Goal: Information Seeking & Learning: Learn about a topic

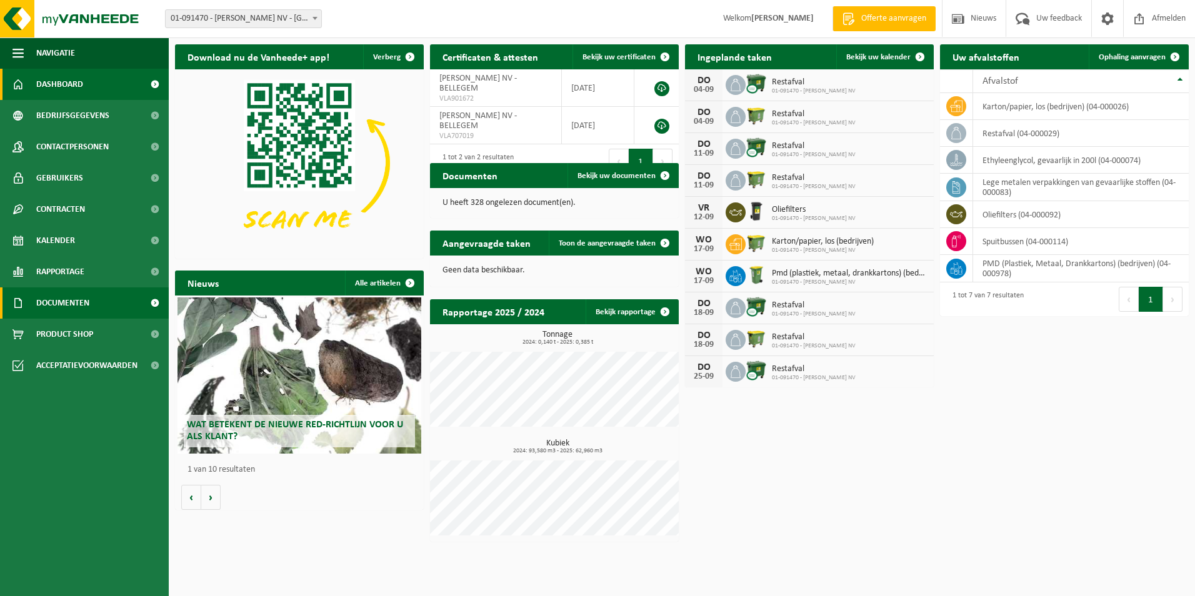
click at [66, 304] on span "Documenten" at bounding box center [62, 302] width 53 height 31
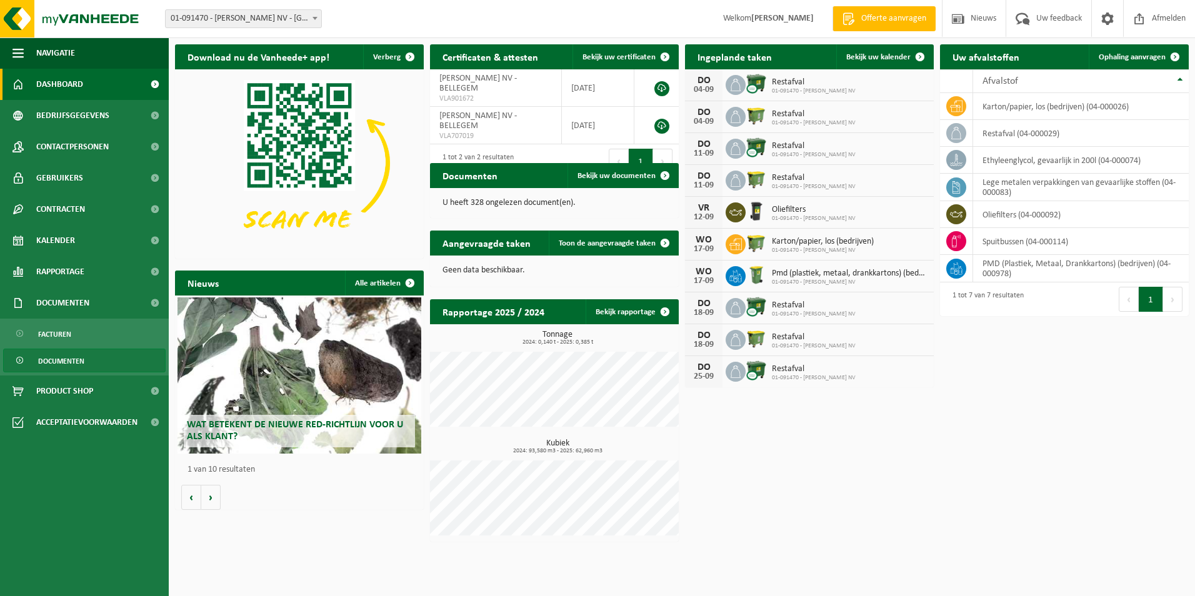
click at [79, 364] on span "Documenten" at bounding box center [61, 361] width 46 height 24
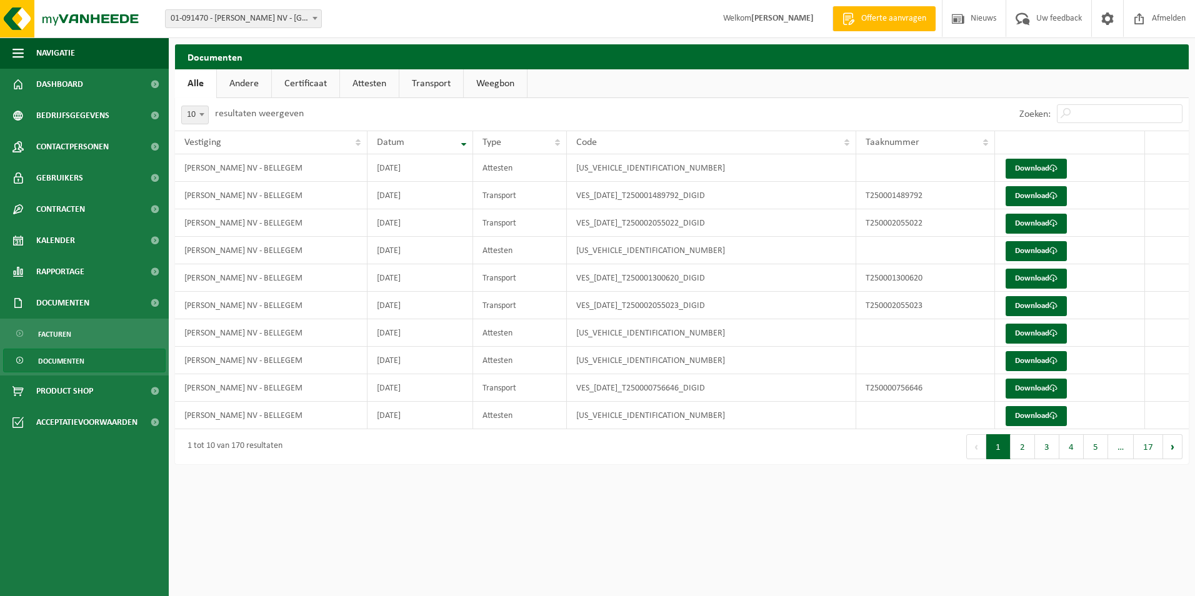
click at [1078, 94] on ul "Alle Andere Certificaat Attesten Transport Weegbon" at bounding box center [682, 83] width 1014 height 29
click at [1095, 118] on input "Zoeken:" at bounding box center [1120, 113] width 126 height 19
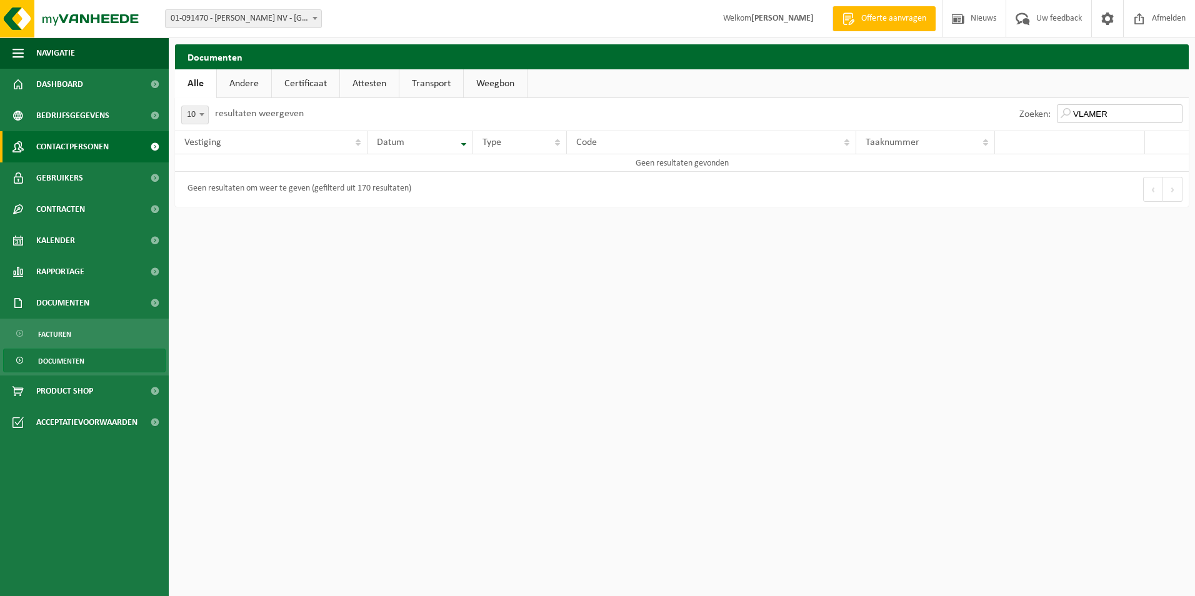
type input "VLAMER"
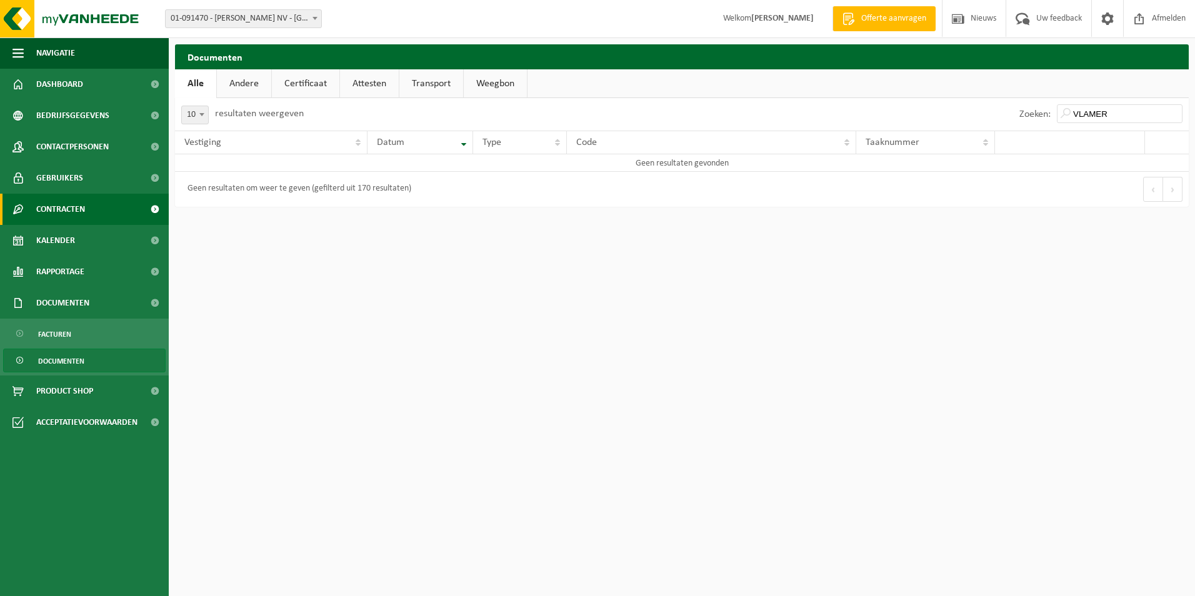
click at [96, 205] on link "Contracten" at bounding box center [84, 209] width 169 height 31
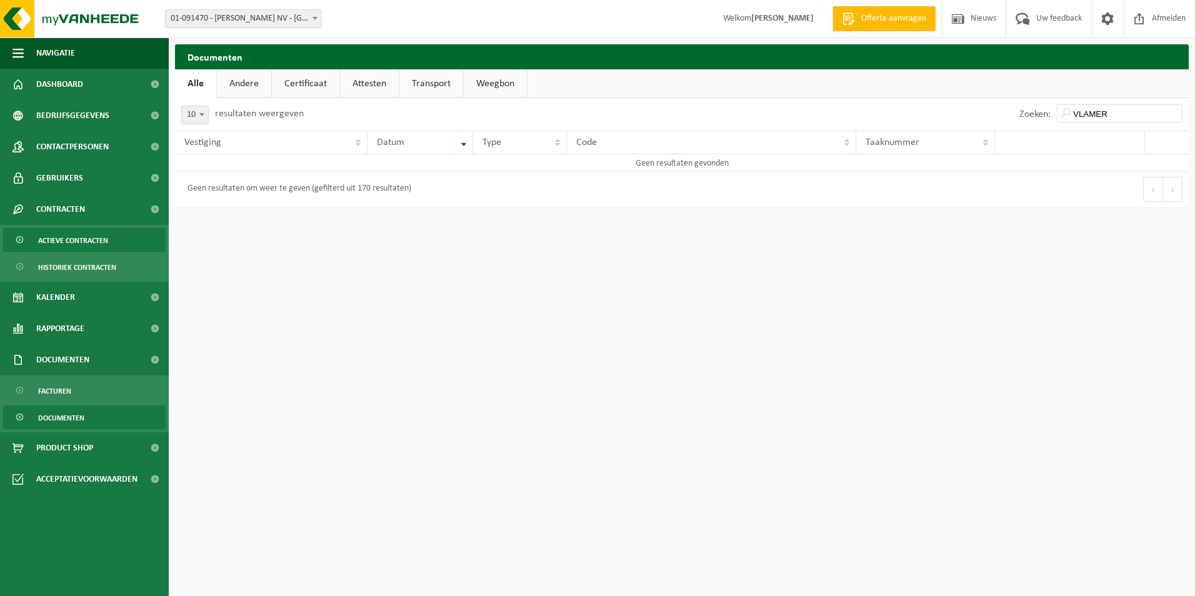
click at [99, 242] on span "Actieve contracten" at bounding box center [73, 241] width 70 height 24
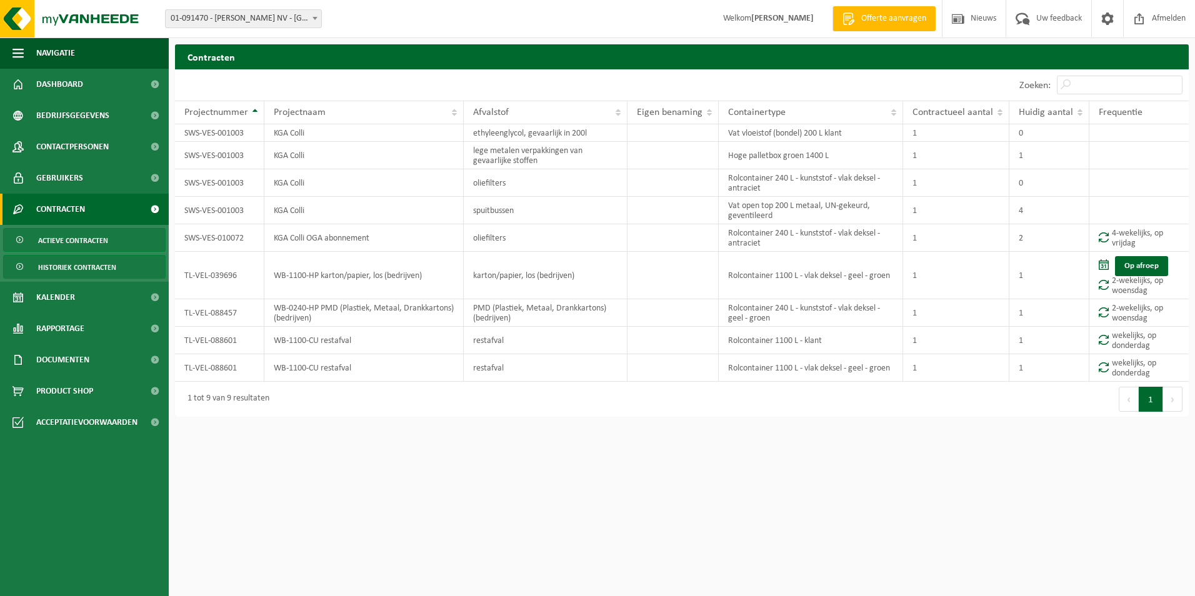
click at [71, 266] on span "Historiek contracten" at bounding box center [77, 268] width 78 height 24
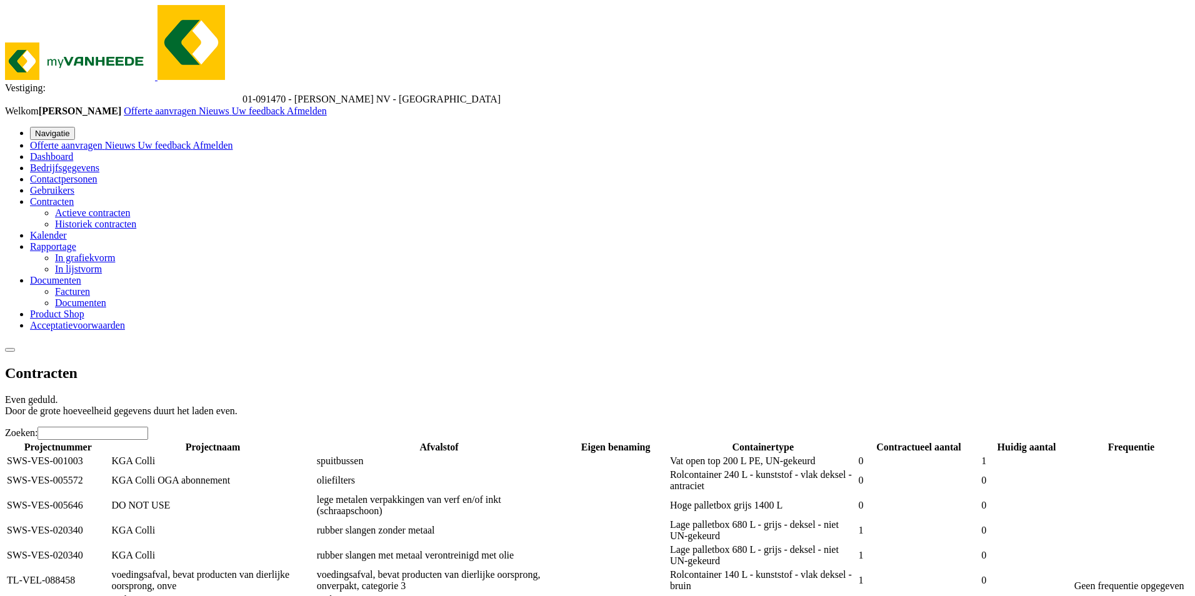
click at [74, 207] on span "Contracten" at bounding box center [52, 201] width 44 height 11
click at [81, 286] on span "Documenten" at bounding box center [55, 280] width 51 height 11
click at [80, 308] on span "Documenten" at bounding box center [80, 302] width 51 height 11
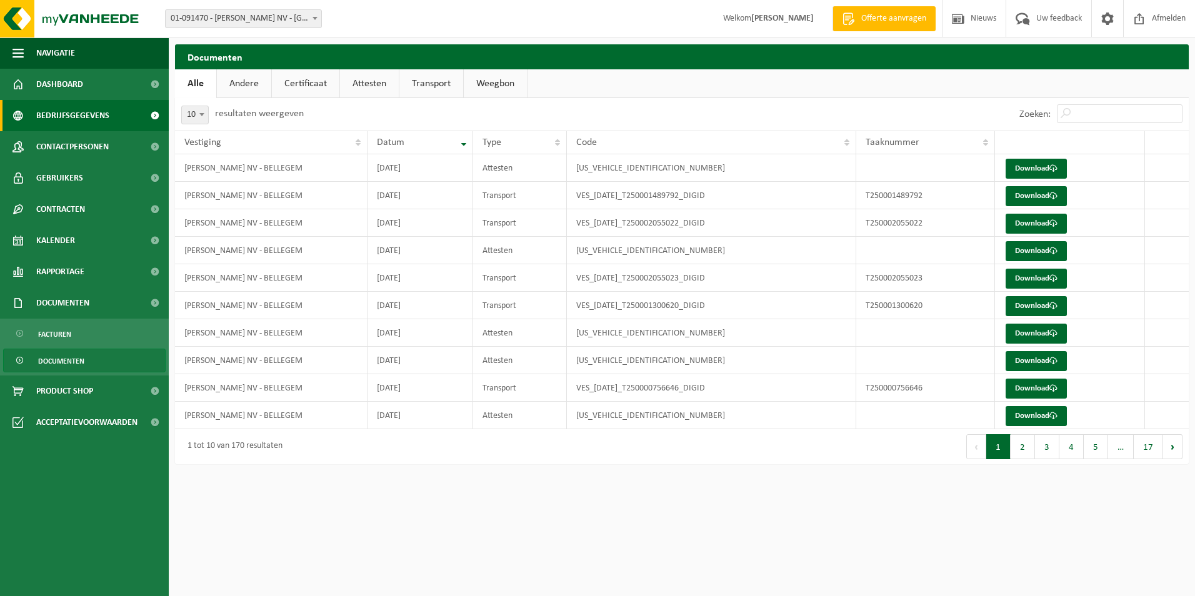
click at [53, 111] on span "Bedrijfsgegevens" at bounding box center [72, 115] width 73 height 31
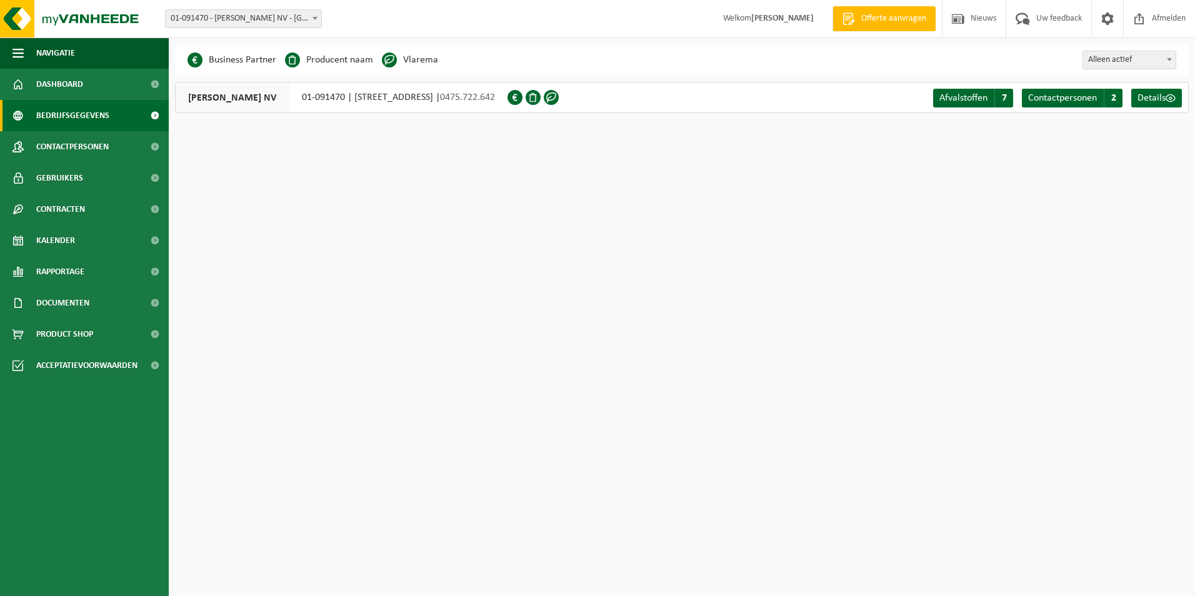
click at [396, 63] on li "Vlarema" at bounding box center [410, 60] width 56 height 19
click at [392, 61] on span at bounding box center [389, 59] width 15 height 15
click at [559, 97] on span at bounding box center [551, 97] width 15 height 15
click at [1161, 98] on span "Details" at bounding box center [1151, 98] width 28 height 10
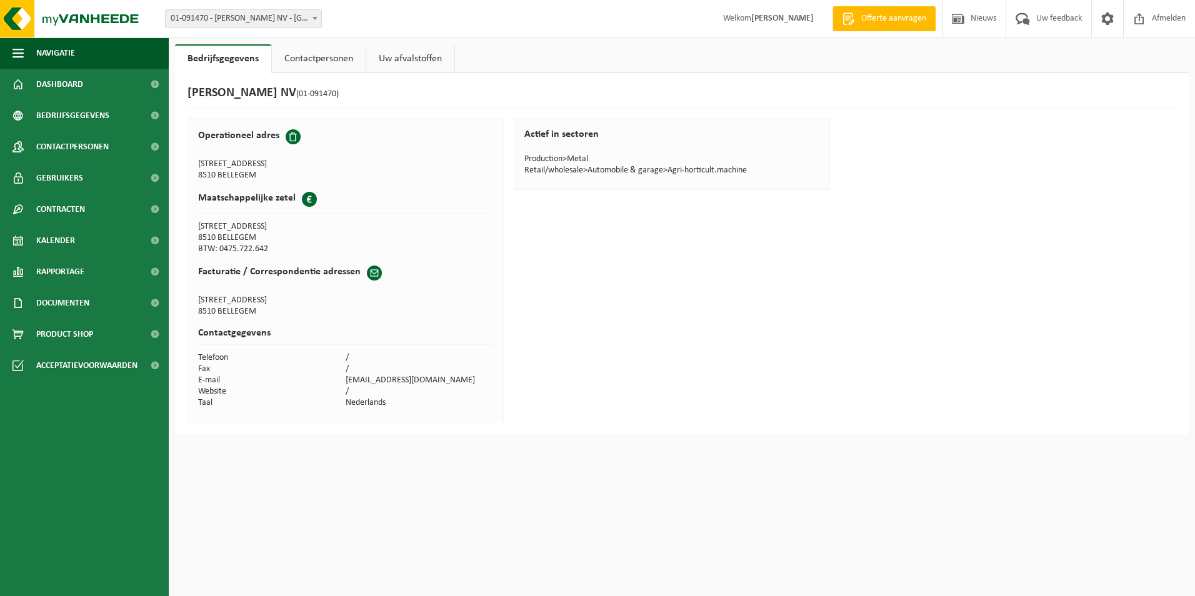
click at [332, 53] on link "Contactpersonen" at bounding box center [319, 58] width 94 height 29
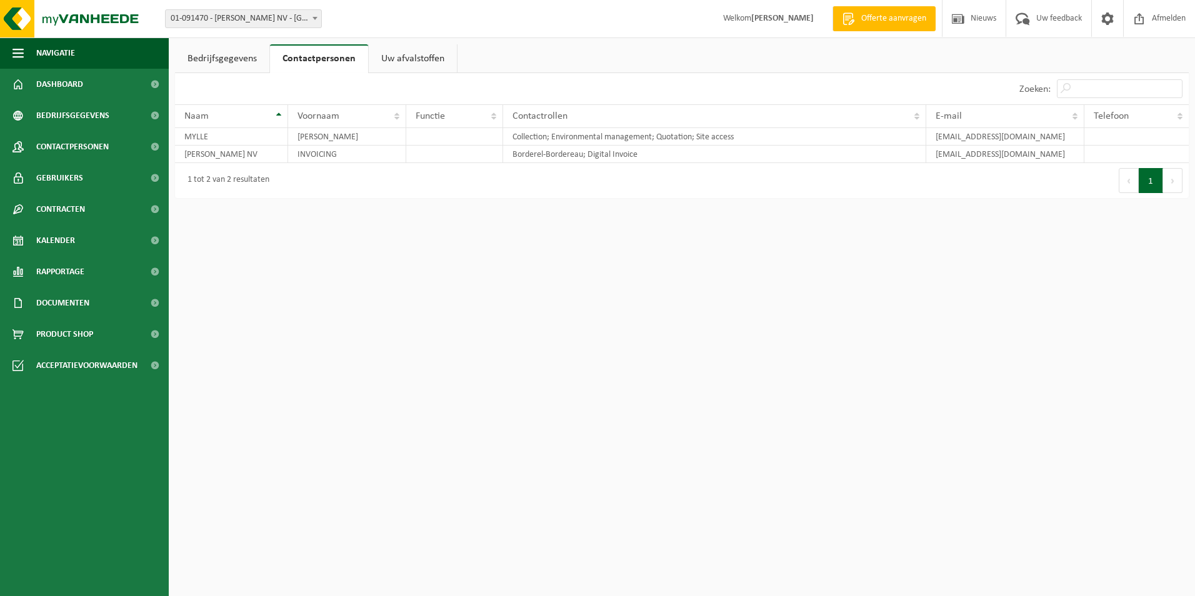
click at [418, 54] on link "Uw afvalstoffen" at bounding box center [413, 58] width 88 height 29
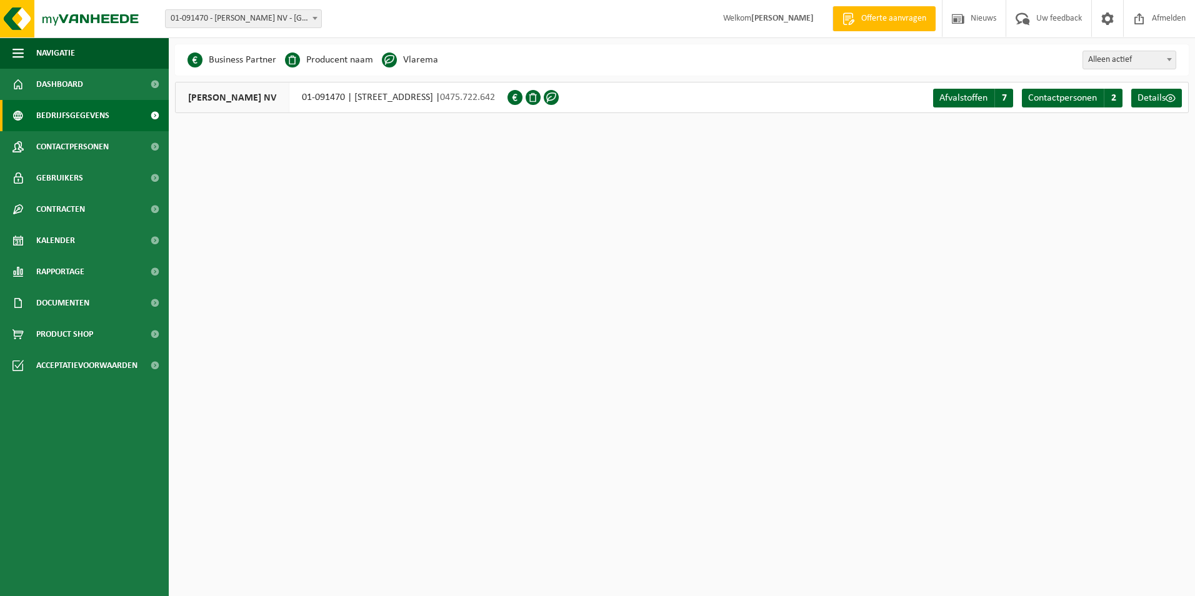
click at [383, 57] on span at bounding box center [389, 59] width 15 height 15
click at [240, 25] on span "01-091470 - [PERSON_NAME] NV - [GEOGRAPHIC_DATA]" at bounding box center [244, 18] width 156 height 17
click at [243, 12] on span "01-091470 - [PERSON_NAME] NV - [GEOGRAPHIC_DATA]" at bounding box center [244, 18] width 156 height 17
click at [219, 92] on span "[PERSON_NAME] NV" at bounding box center [233, 97] width 114 height 30
click at [337, 105] on div "MYLLE H. NV 01-091470 | DOORNIKSERIJKSWEG 61, 8510 BELLEGEM | 0475.722.642" at bounding box center [341, 97] width 332 height 31
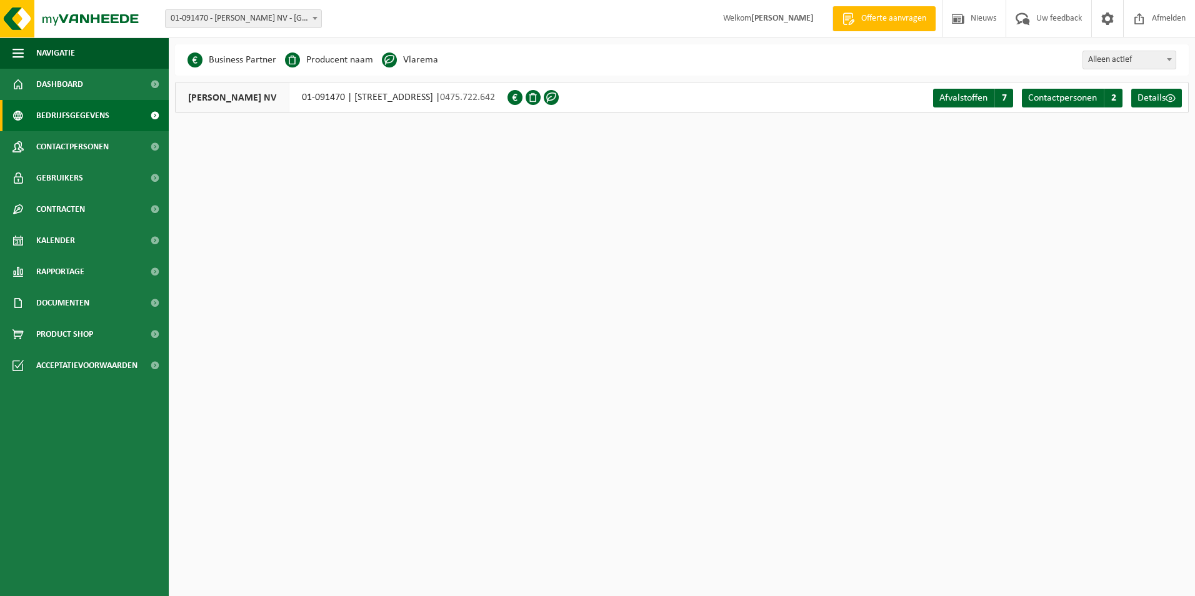
drag, startPoint x: 337, startPoint y: 105, endPoint x: 669, endPoint y: 128, distance: 332.7
click at [648, 127] on div "Navigatie Offerte aanvragen Nieuws Uw feedback Afmelden Dashboard Bedrijfsgegev…" at bounding box center [597, 66] width 1195 height 132
click at [1139, 56] on span "Alleen actief" at bounding box center [1129, 59] width 92 height 17
click at [562, 104] on div at bounding box center [534, 97] width 54 height 31
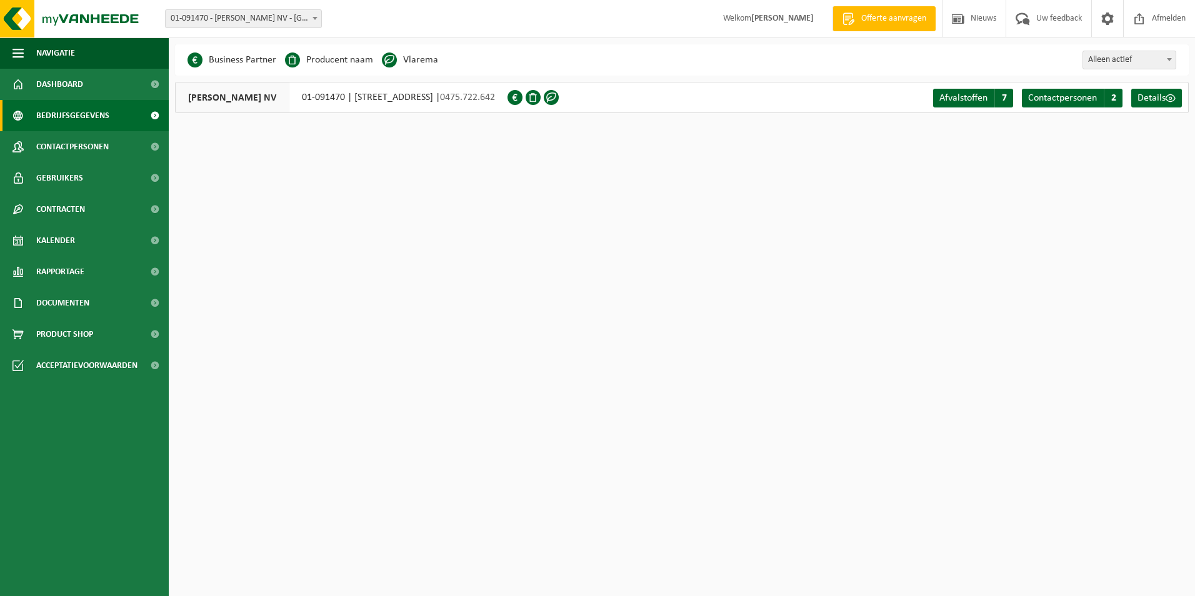
click at [559, 99] on span at bounding box center [551, 97] width 15 height 15
click at [495, 99] on span "0475.722.642" at bounding box center [467, 97] width 55 height 10
drag, startPoint x: 402, startPoint y: 87, endPoint x: 444, endPoint y: 86, distance: 41.9
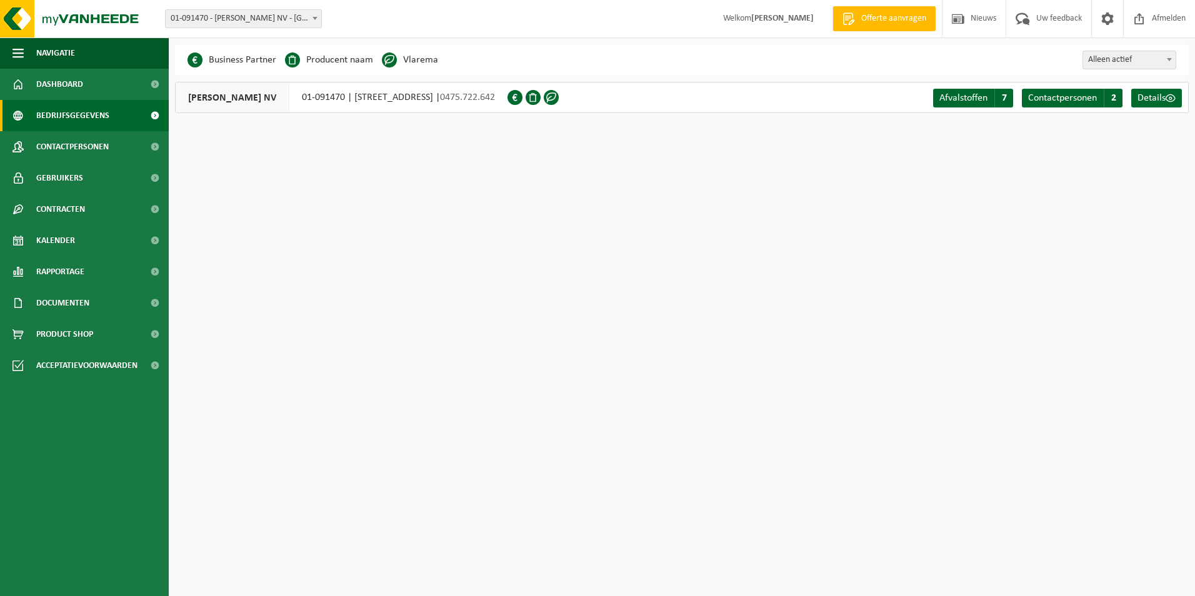
click at [401, 87] on div "MYLLE H. NV 01-091470 | DOORNIKSERIJKSWEG 61, 8510 BELLEGEM | 0475.722.642" at bounding box center [341, 97] width 332 height 31
click at [1080, 100] on span "Contactpersonen" at bounding box center [1062, 98] width 69 height 10
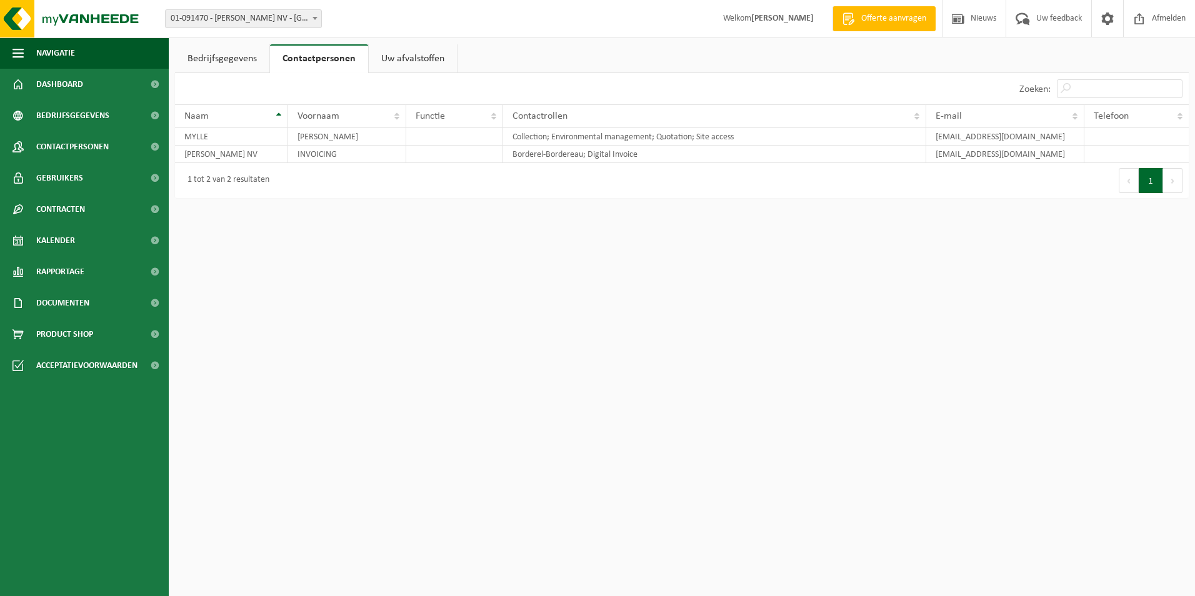
click at [417, 65] on link "Uw afvalstoffen" at bounding box center [413, 58] width 88 height 29
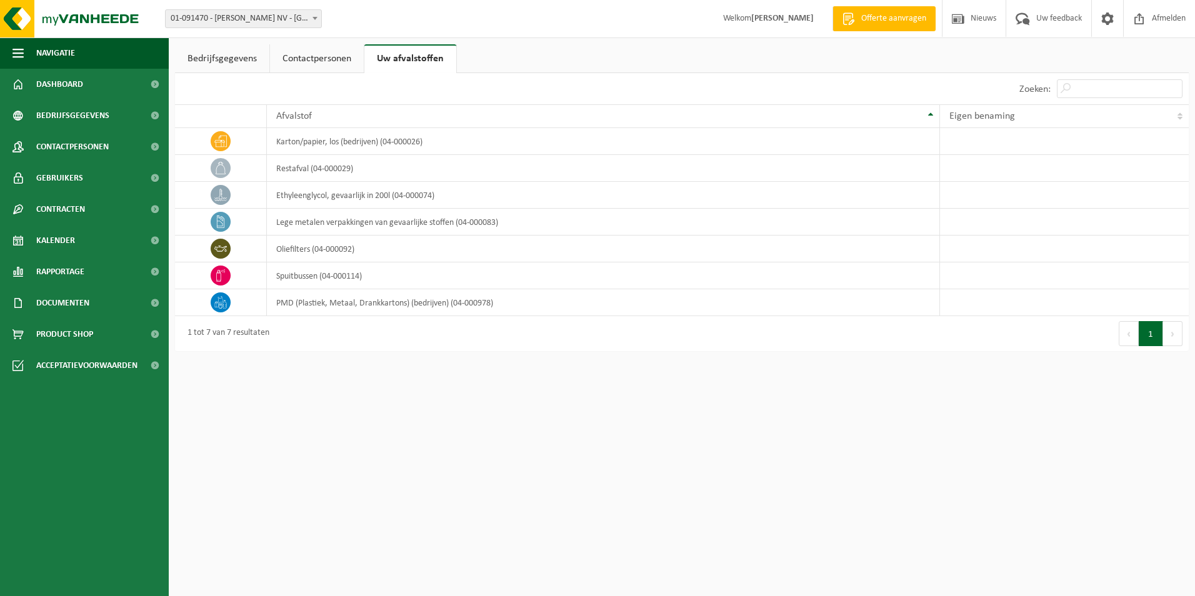
drag, startPoint x: 294, startPoint y: 332, endPoint x: 297, endPoint y: 321, distance: 11.3
click at [302, 327] on div "1 tot 7 van 7 resultaten" at bounding box center [428, 333] width 507 height 35
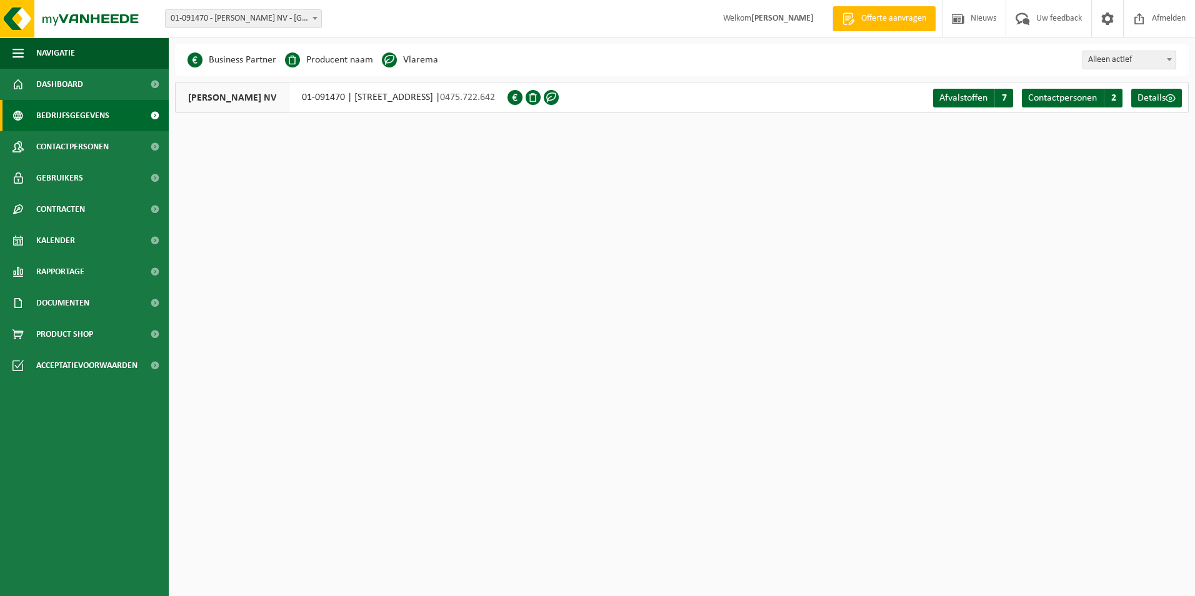
click at [292, 59] on span at bounding box center [292, 59] width 15 height 15
click at [342, 64] on li "Producent naam" at bounding box center [329, 60] width 88 height 19
click at [390, 63] on span at bounding box center [389, 59] width 15 height 15
click at [405, 61] on li "Vlarema" at bounding box center [410, 60] width 56 height 19
drag, startPoint x: 405, startPoint y: 61, endPoint x: 444, endPoint y: 56, distance: 39.7
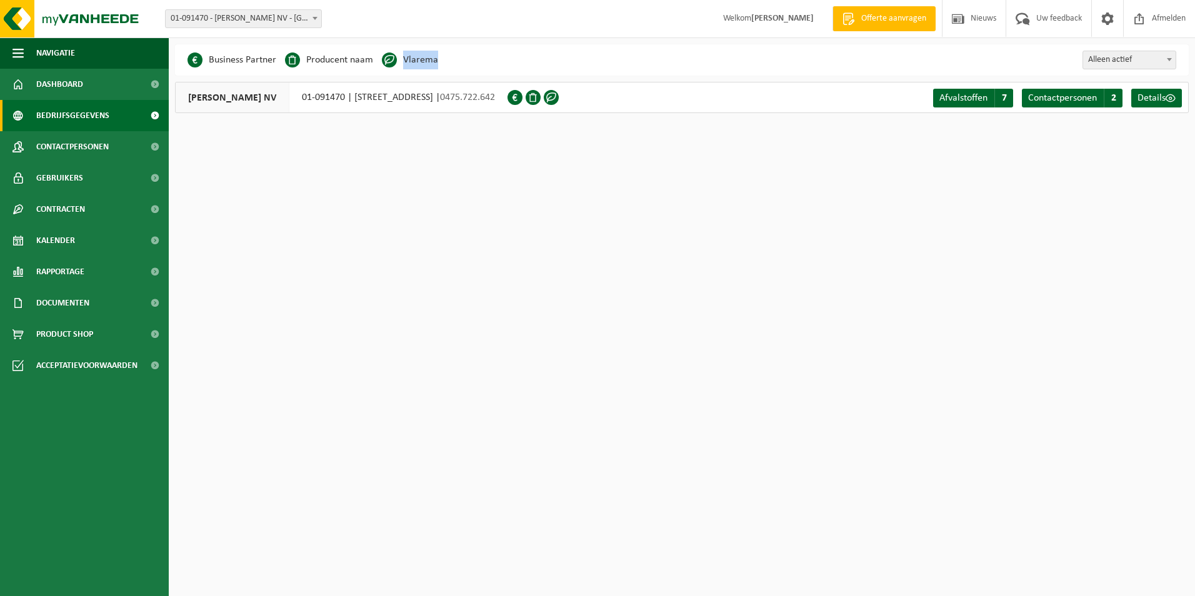
click at [444, 56] on div "Business Partner Producent naam Treatment Center Data Center Gearchiveerd Vlare…" at bounding box center [682, 59] width 1014 height 31
drag, startPoint x: 444, startPoint y: 56, endPoint x: 422, endPoint y: 81, distance: 33.2
click at [432, 76] on div "Even geduld. Door de grote hoeveelheid gegevens duurt het laden even. Business …" at bounding box center [682, 84] width 1026 height 81
click at [401, 66] on li "Vlarema" at bounding box center [410, 60] width 56 height 19
drag, startPoint x: 239, startPoint y: 96, endPoint x: 251, endPoint y: 89, distance: 13.4
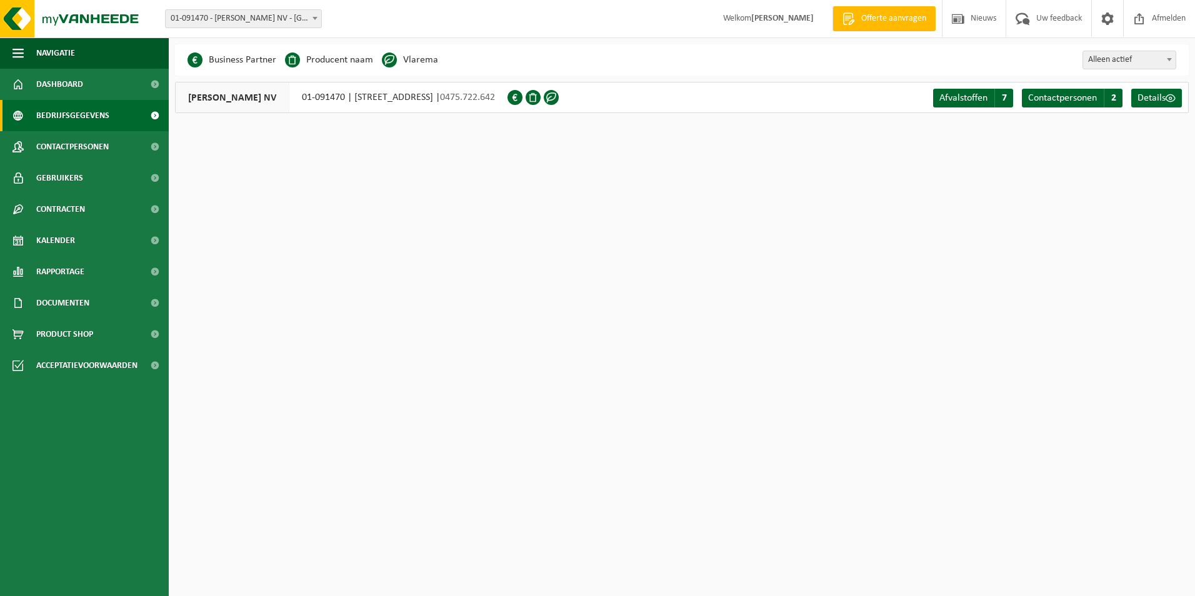
click at [249, 89] on span "[PERSON_NAME] NV" at bounding box center [233, 97] width 114 height 30
click at [277, 96] on div "[PERSON_NAME] NV 01-091470 | [STREET_ADDRESS] | 0475.722.642" at bounding box center [341, 97] width 332 height 31
click at [495, 93] on span "0475.722.642" at bounding box center [467, 97] width 55 height 10
click at [562, 107] on div at bounding box center [534, 97] width 54 height 31
click at [562, 91] on div at bounding box center [534, 97] width 54 height 31
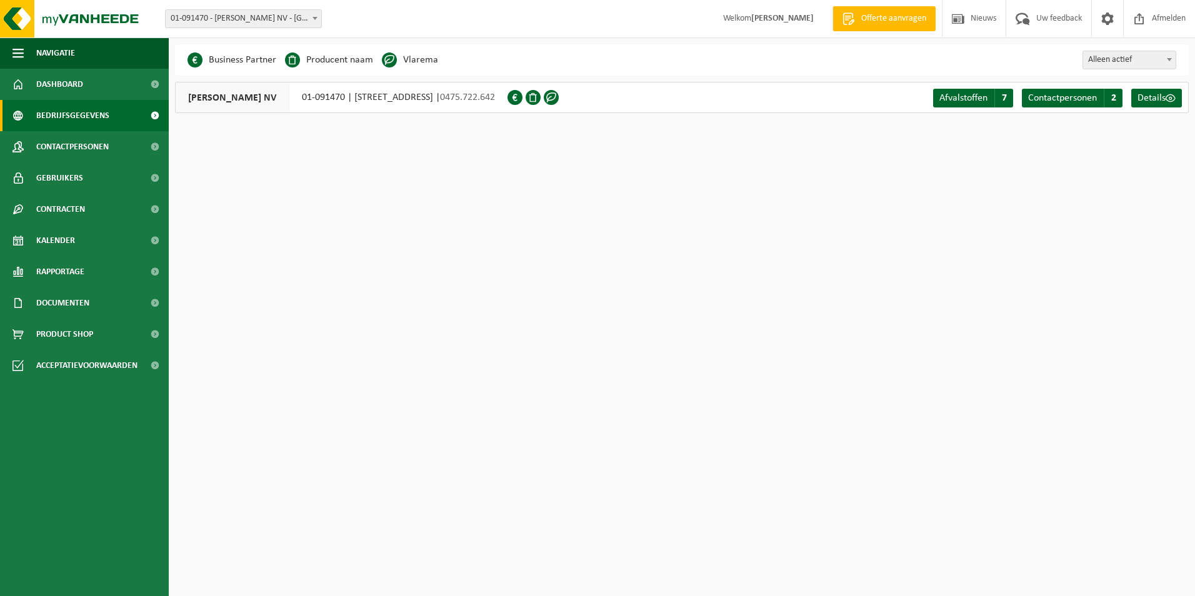
click at [541, 97] on span at bounding box center [533, 97] width 15 height 15
click at [522, 96] on span at bounding box center [514, 97] width 15 height 15
drag, startPoint x: 524, startPoint y: 93, endPoint x: 432, endPoint y: 117, distance: 94.9
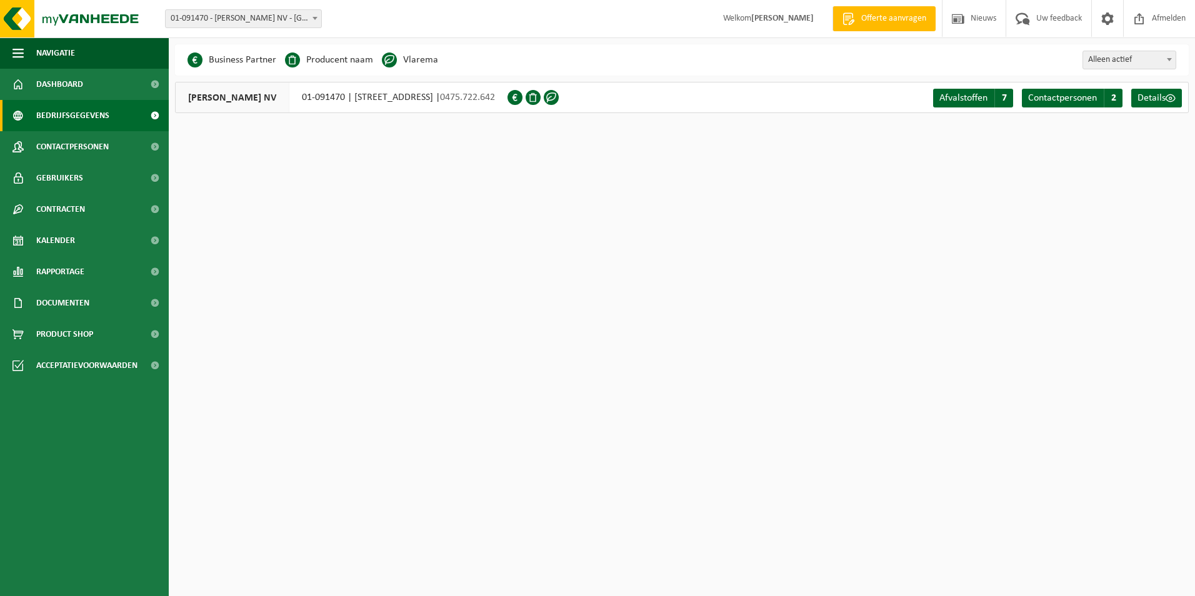
click at [432, 117] on div "Even geduld. Door de grote hoeveelheid gegevens duurt het laden even. Business …" at bounding box center [682, 84] width 1026 height 81
drag, startPoint x: 521, startPoint y: 94, endPoint x: 755, endPoint y: 112, distance: 235.0
click at [755, 112] on div "MYLLE H. NV 01-091470 | DOORNIKSERIJKSWEG 61, 8510 BELLEGEM | 0475.722.642 Afva…" at bounding box center [682, 97] width 1014 height 31
click at [1186, 99] on div "Afvalstoffen A 7 Contactpersonen C 2 Details" at bounding box center [1059, 97] width 258 height 30
click at [1164, 96] on span "Details" at bounding box center [1151, 98] width 28 height 10
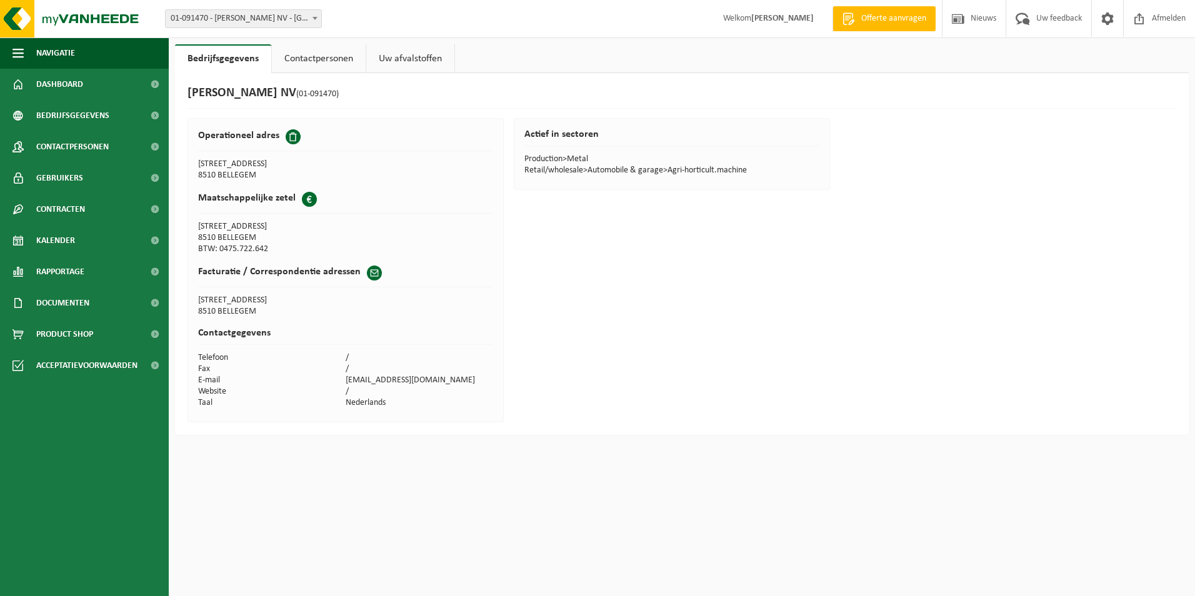
click at [311, 201] on span at bounding box center [309, 199] width 15 height 15
drag, startPoint x: 545, startPoint y: 167, endPoint x: 780, endPoint y: 182, distance: 235.5
click at [780, 182] on div "Actief in sectoren Production>Metal Retail/wholesale>Automobile & garage>Agri-h…" at bounding box center [672, 154] width 316 height 72
drag, startPoint x: 780, startPoint y: 182, endPoint x: 739, endPoint y: 234, distance: 65.8
click at [774, 223] on div "MYLLE H. NV (01-091470) Operationeel adres DOORNIKSERIJKSWEG 61 8510 BELLEGEM M…" at bounding box center [682, 254] width 1014 height 362
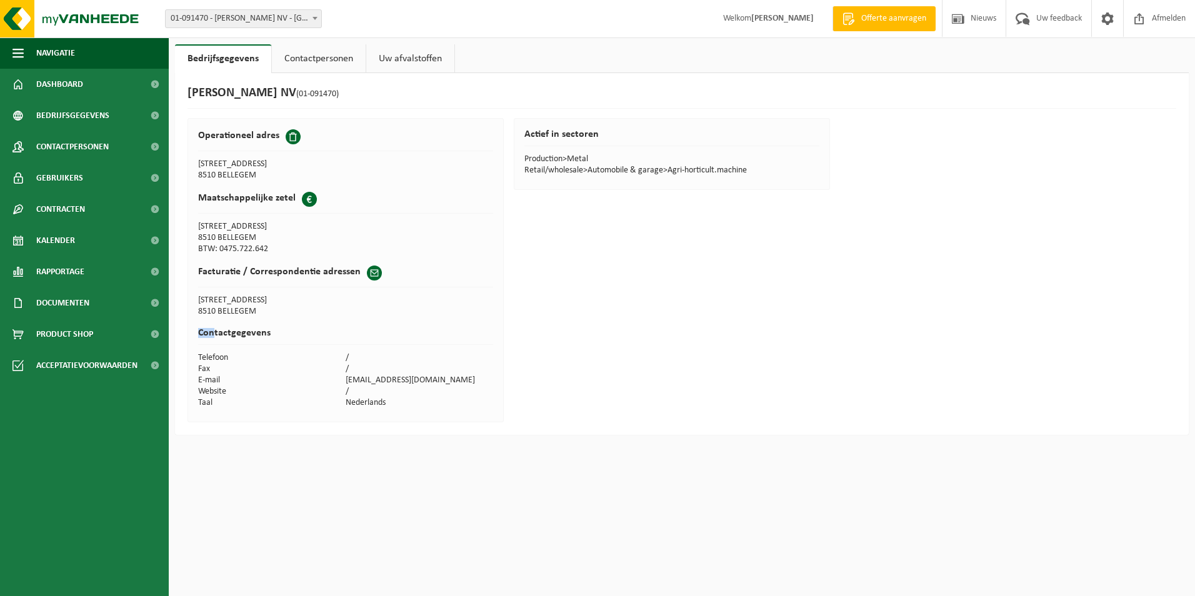
drag, startPoint x: 215, startPoint y: 324, endPoint x: 459, endPoint y: 412, distance: 259.2
click at [459, 412] on div "Operationeel adres DOORNIKSERIJKSWEG 61 8510 BELLEGEM Maatschappelijke zetel Bu…" at bounding box center [345, 270] width 316 height 304
drag, startPoint x: 459, startPoint y: 412, endPoint x: 435, endPoint y: 401, distance: 26.0
click at [435, 401] on td "Nederlands" at bounding box center [419, 402] width 147 height 11
click at [315, 65] on link "Contactpersonen" at bounding box center [319, 58] width 94 height 29
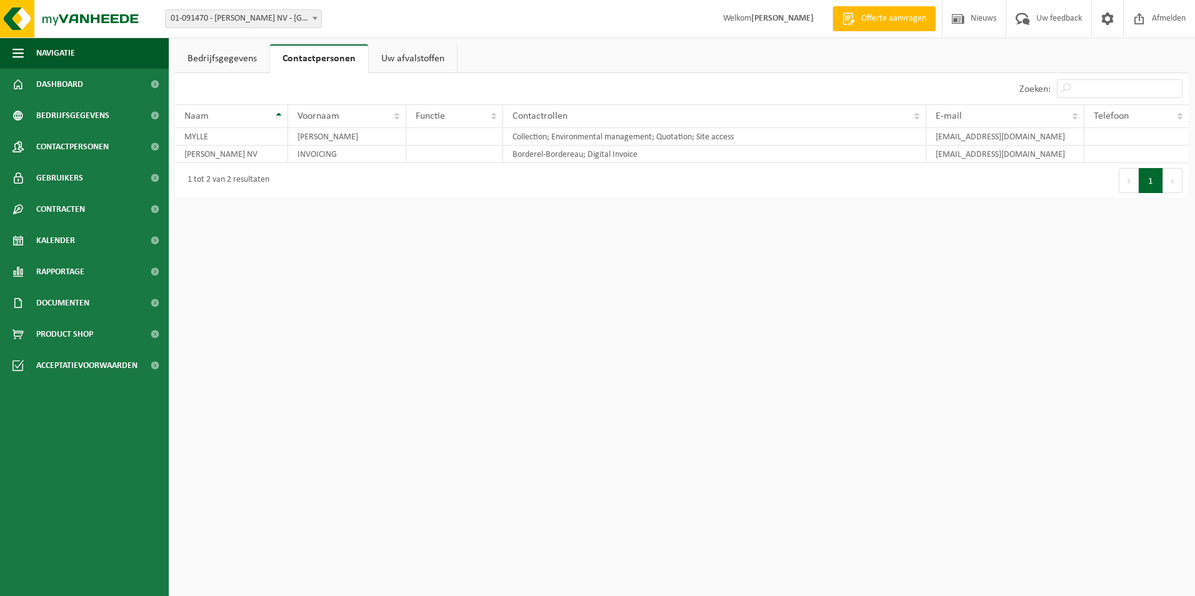
click at [389, 60] on link "Uw afvalstoffen" at bounding box center [413, 58] width 88 height 29
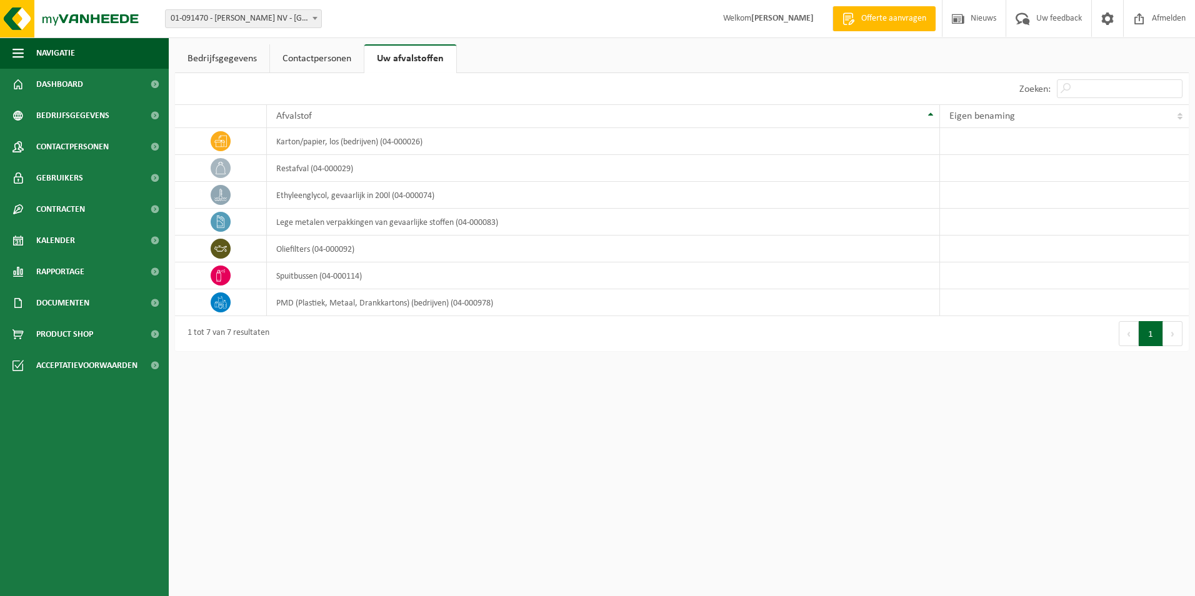
click at [333, 61] on link "Contactpersonen" at bounding box center [317, 58] width 94 height 29
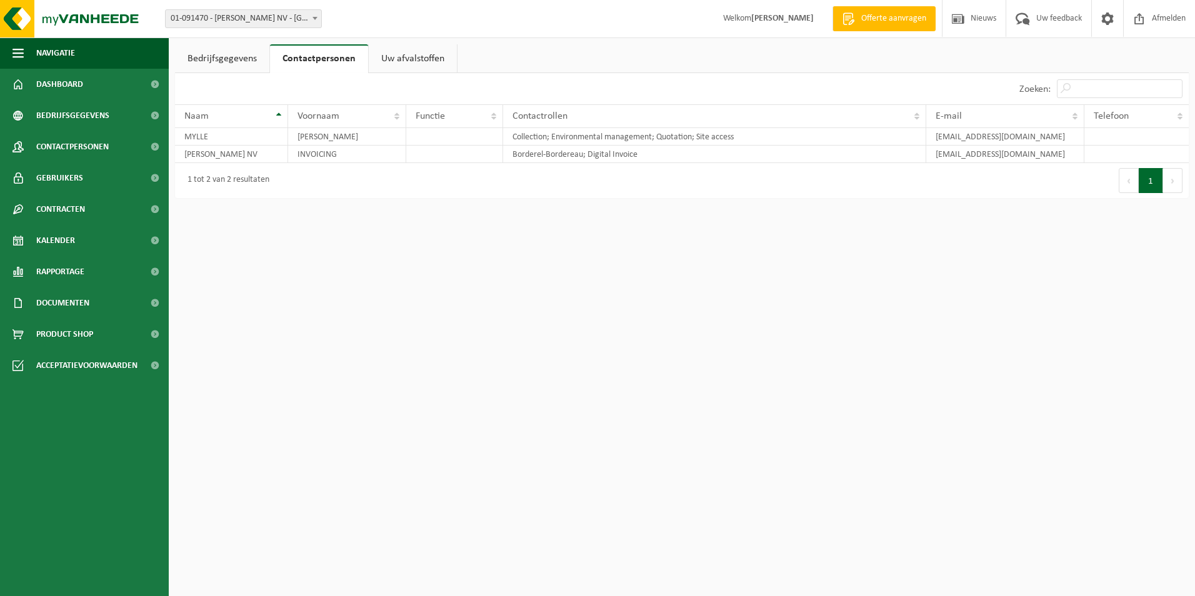
click at [227, 50] on link "Bedrijfsgegevens" at bounding box center [222, 58] width 94 height 29
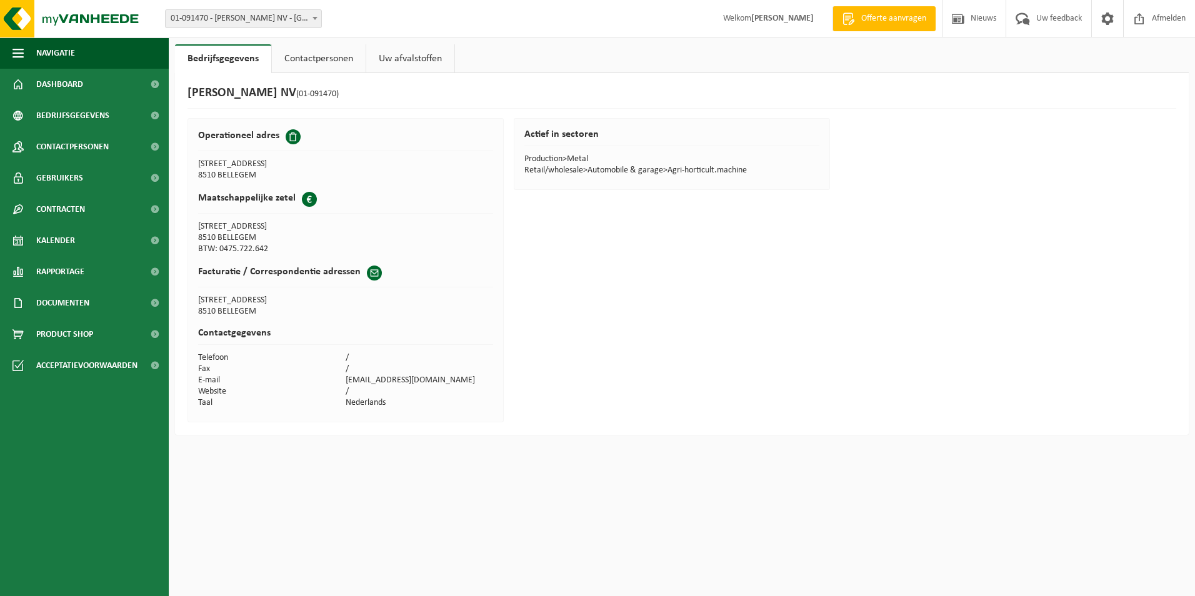
click at [325, 502] on html "Vestiging: 01-091470 - MYLLE H. NV - BELLEGEM 01-091470 - MYLLE H. NV - BELLEGE…" at bounding box center [597, 298] width 1195 height 596
click at [75, 365] on span "Acceptatievoorwaarden" at bounding box center [86, 365] width 101 height 31
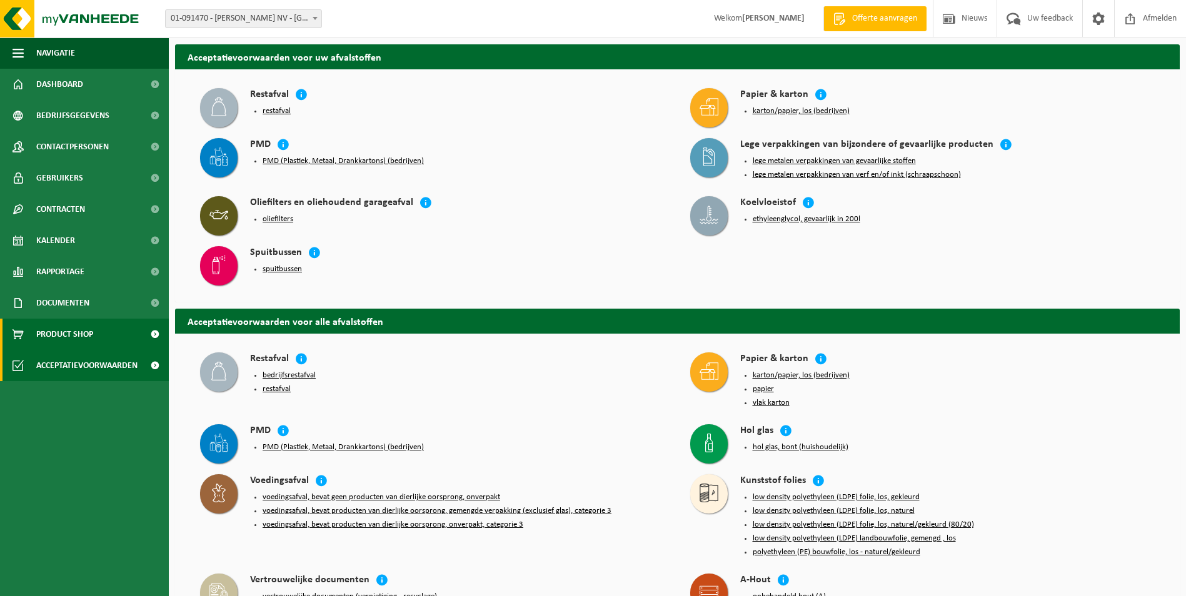
click at [72, 346] on span "Product Shop" at bounding box center [64, 334] width 57 height 31
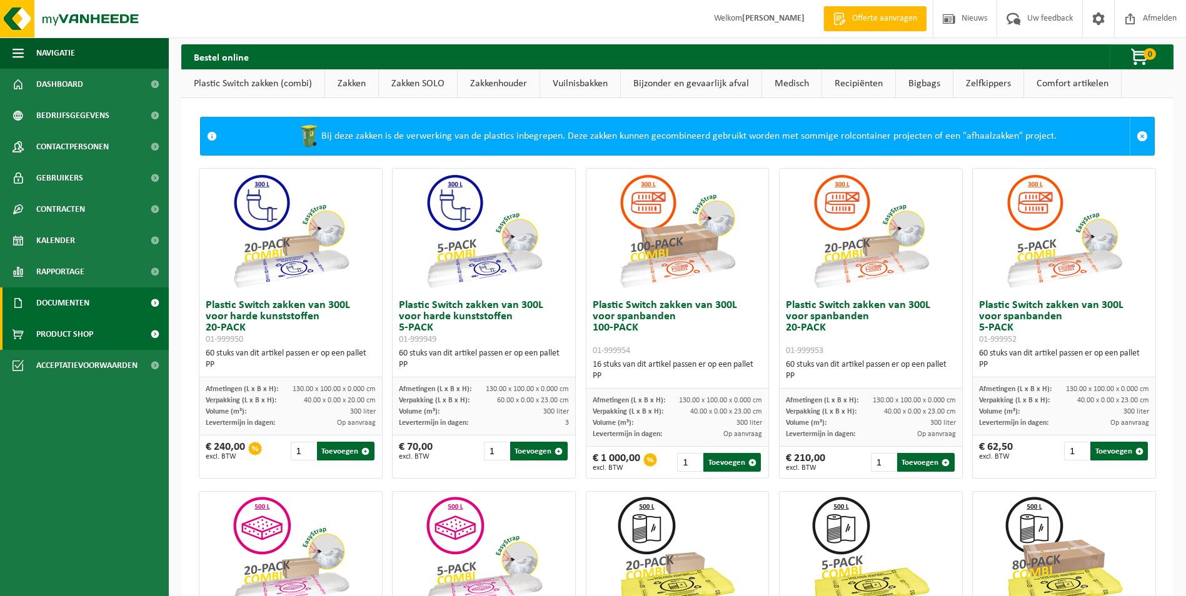
click at [79, 307] on span "Documenten" at bounding box center [62, 302] width 53 height 31
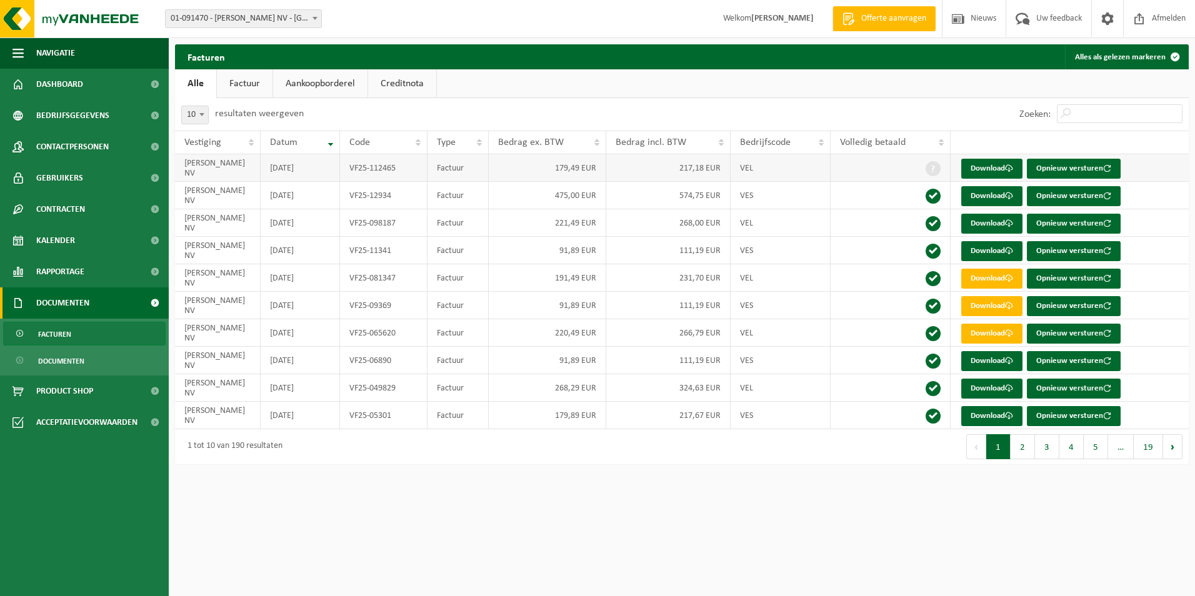
click at [933, 167] on span at bounding box center [933, 168] width 15 height 15
click at [426, 494] on html "Vestiging: 01-091470 - MYLLE H. NV - BELLEGEM 01-091470 - MYLLE H. NV - BELLEGE…" at bounding box center [597, 298] width 1195 height 596
click at [559, 280] on td "191,49 EUR" at bounding box center [547, 277] width 117 height 27
click at [343, 277] on td "VF25-081347" at bounding box center [383, 277] width 87 height 27
click at [359, 306] on td "VF25-09369" at bounding box center [383, 305] width 87 height 27
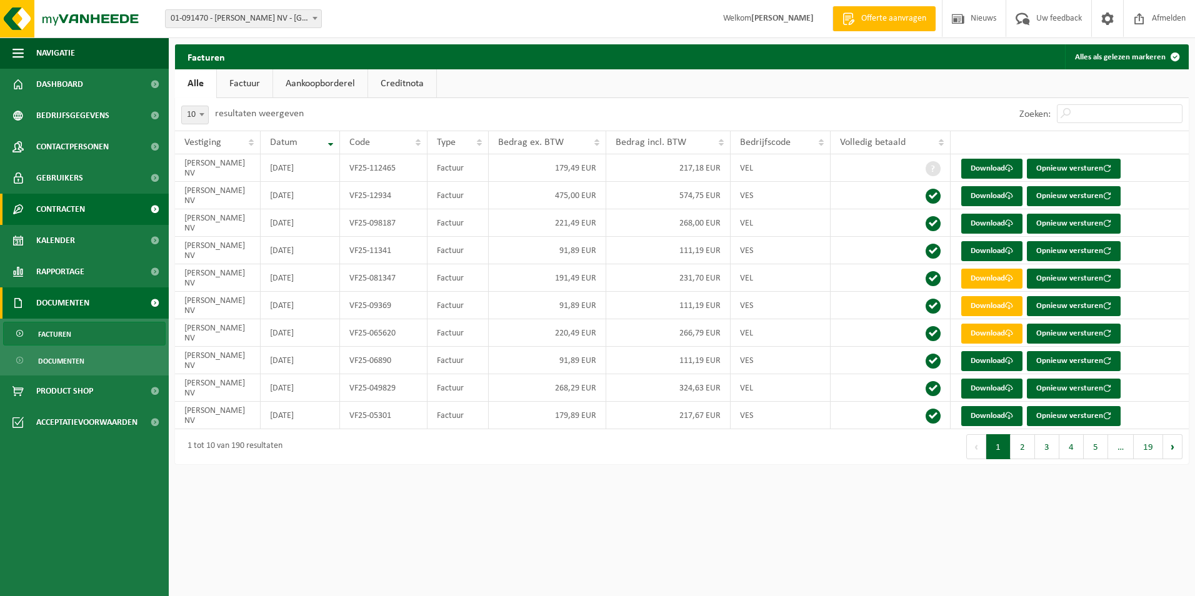
click at [61, 204] on span "Contracten" at bounding box center [60, 209] width 49 height 31
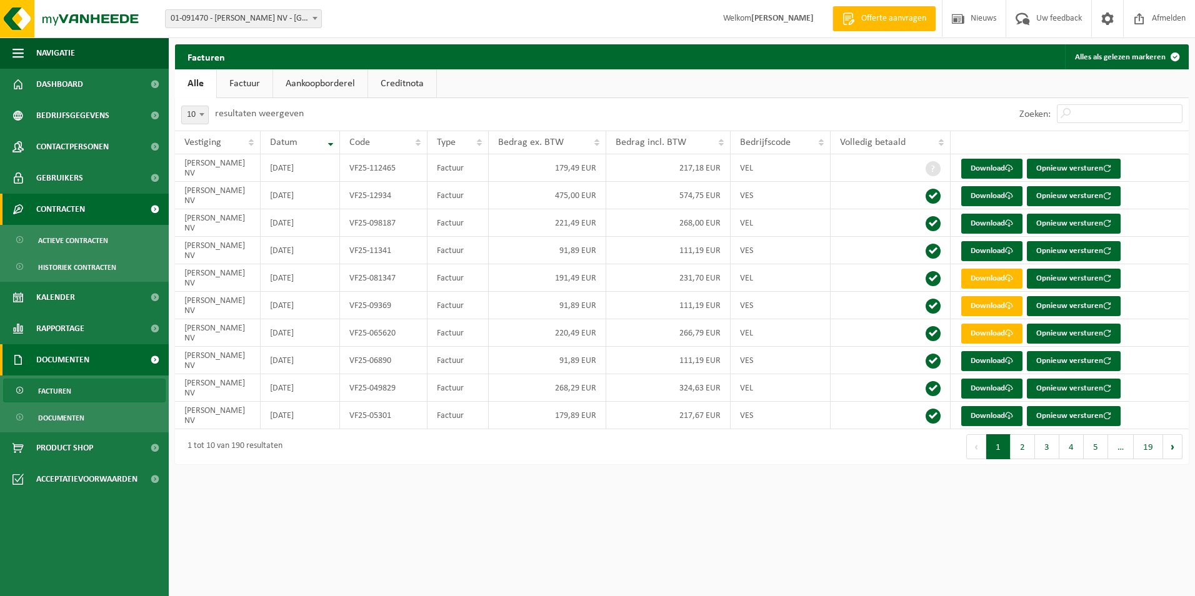
click at [31, 208] on link "Contracten" at bounding box center [84, 209] width 169 height 31
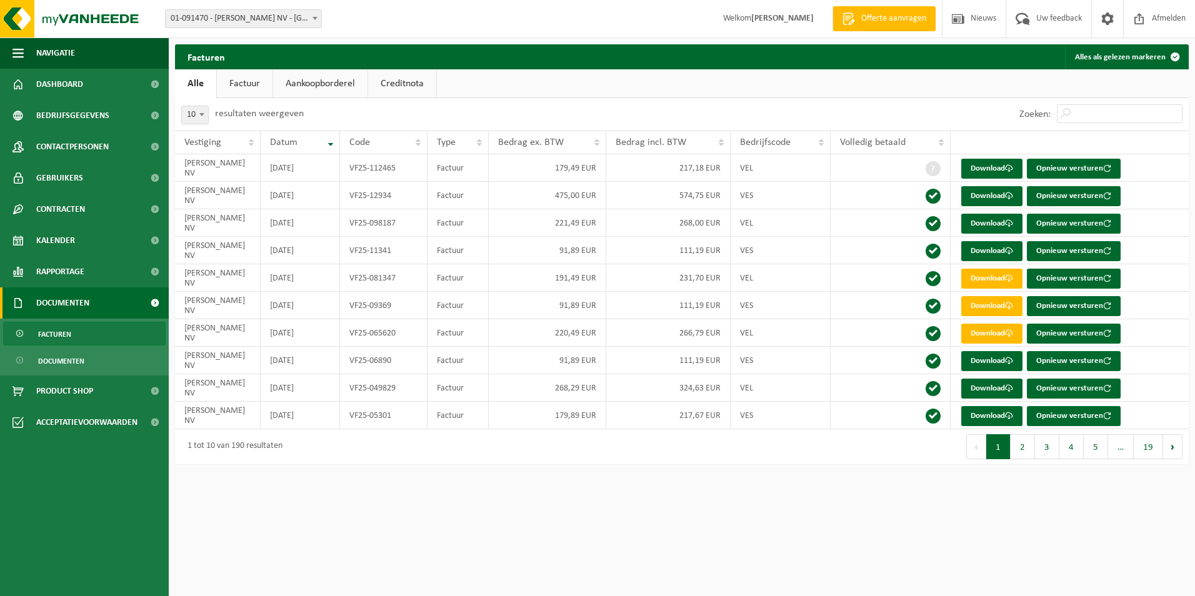
click at [242, 86] on link "Factuur" at bounding box center [245, 83] width 56 height 29
click at [336, 95] on link "Aankoopborderel" at bounding box center [321, 83] width 94 height 29
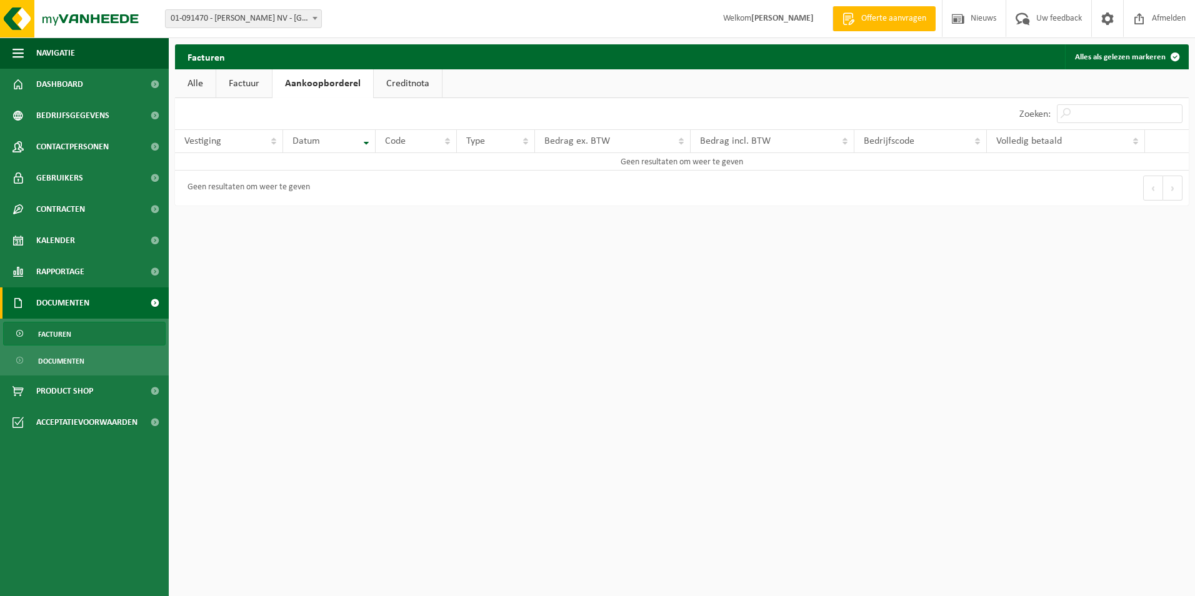
click at [421, 81] on link "Creditnota" at bounding box center [408, 83] width 68 height 29
click at [221, 88] on link "Factuur" at bounding box center [244, 83] width 56 height 29
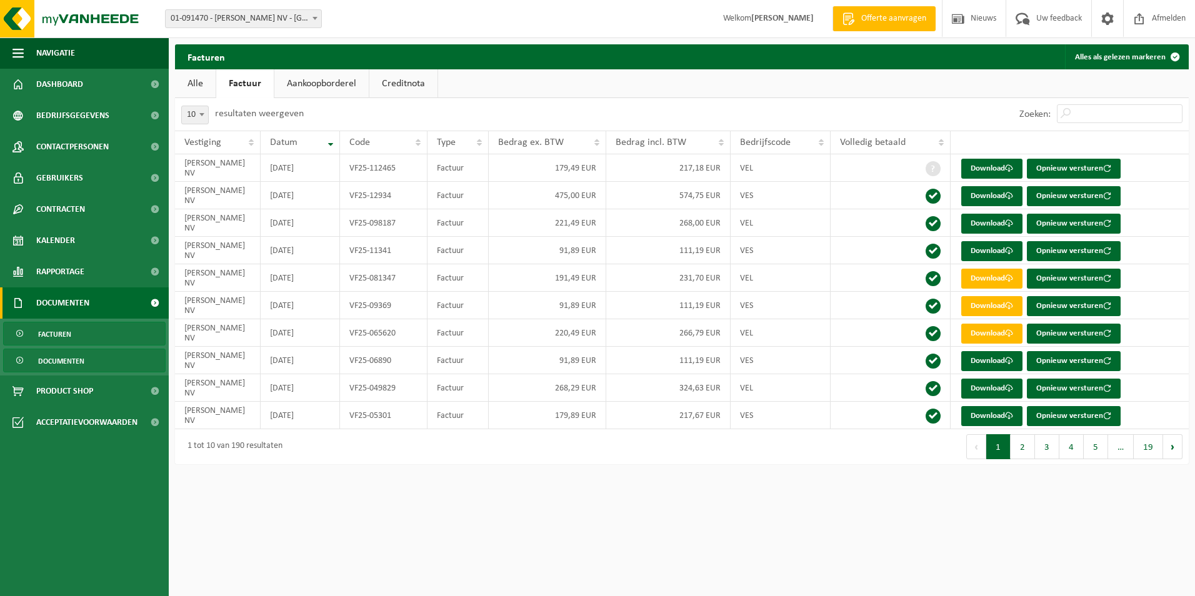
click at [49, 364] on span "Documenten" at bounding box center [61, 361] width 46 height 24
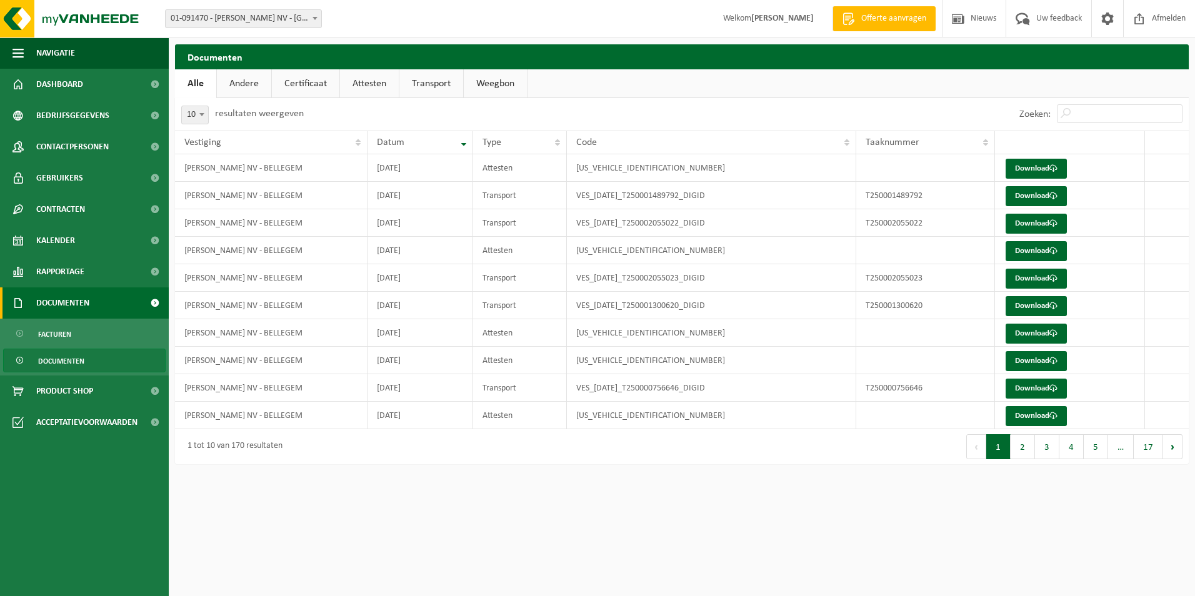
click at [66, 301] on span "Documenten" at bounding box center [62, 302] width 53 height 31
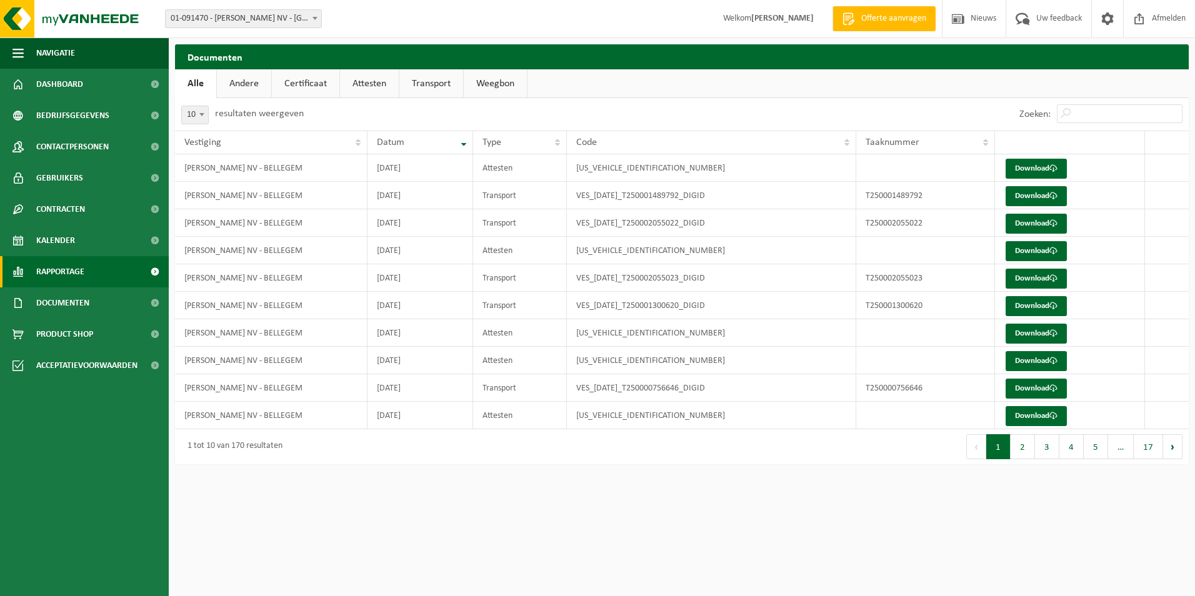
click at [73, 272] on span "Rapportage" at bounding box center [60, 271] width 48 height 31
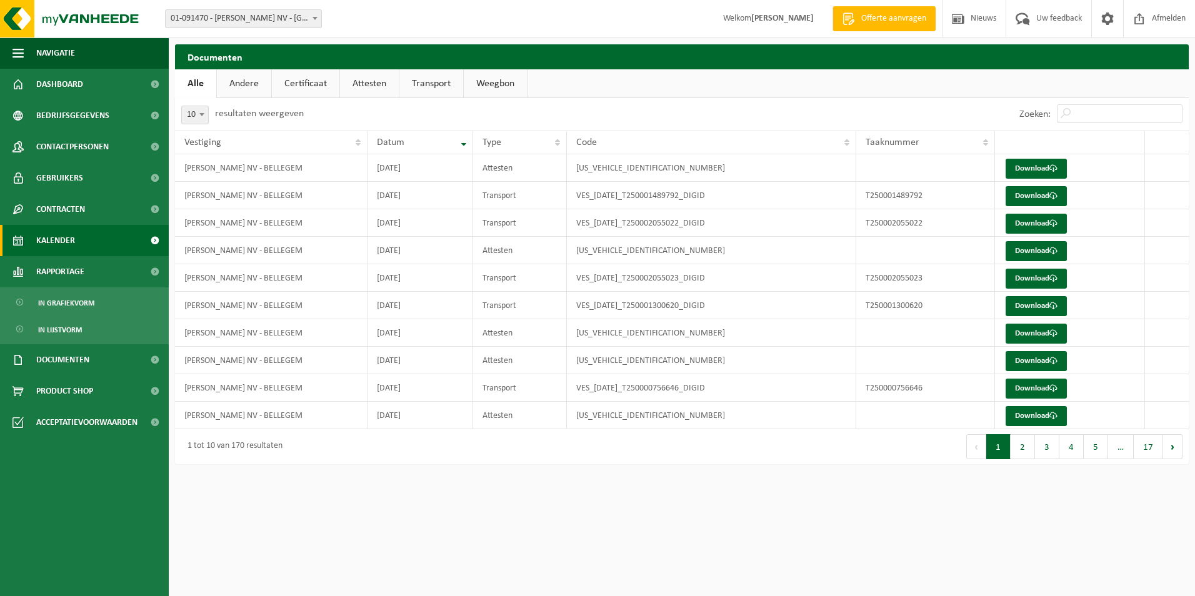
click at [83, 235] on link "Kalender" at bounding box center [84, 240] width 169 height 31
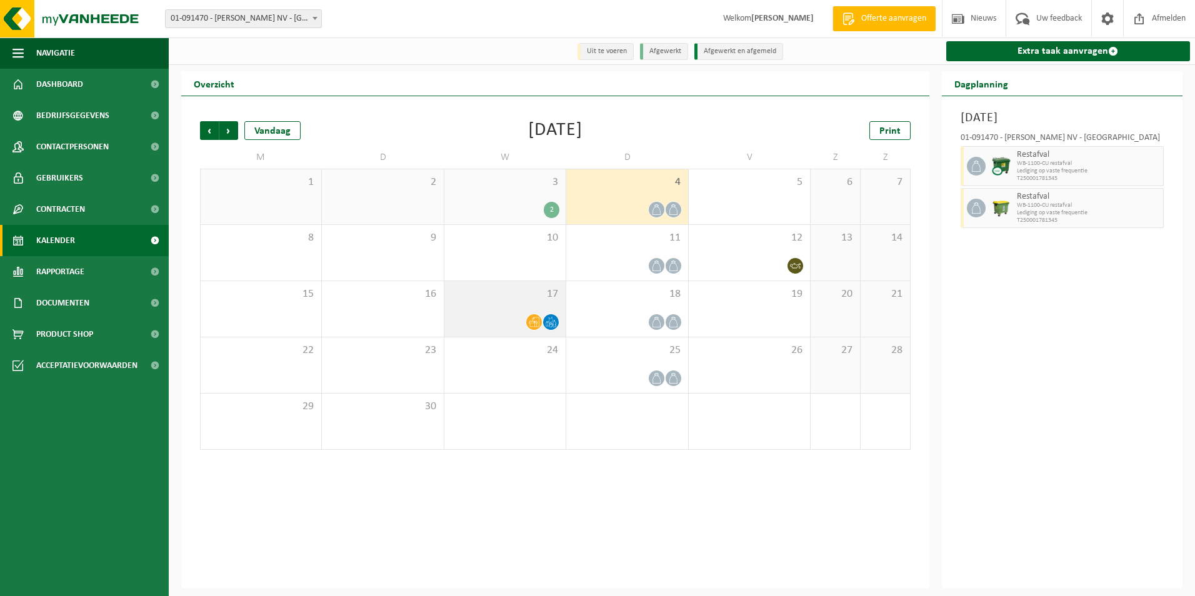
click at [521, 311] on div "17" at bounding box center [504, 309] width 121 height 56
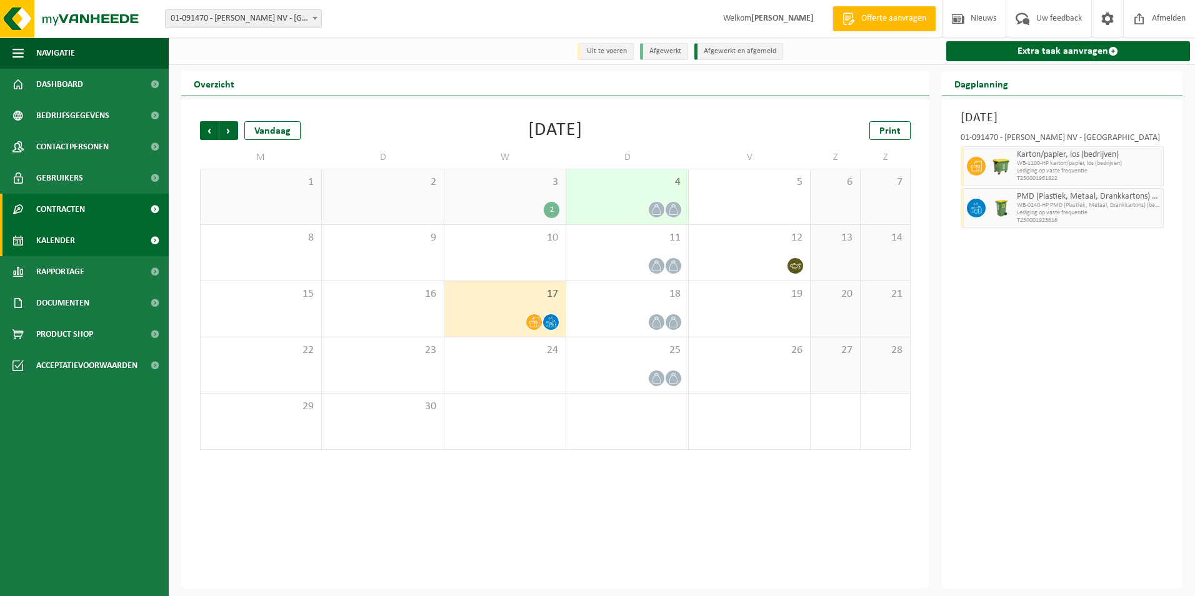
click at [40, 202] on span "Contracten" at bounding box center [60, 209] width 49 height 31
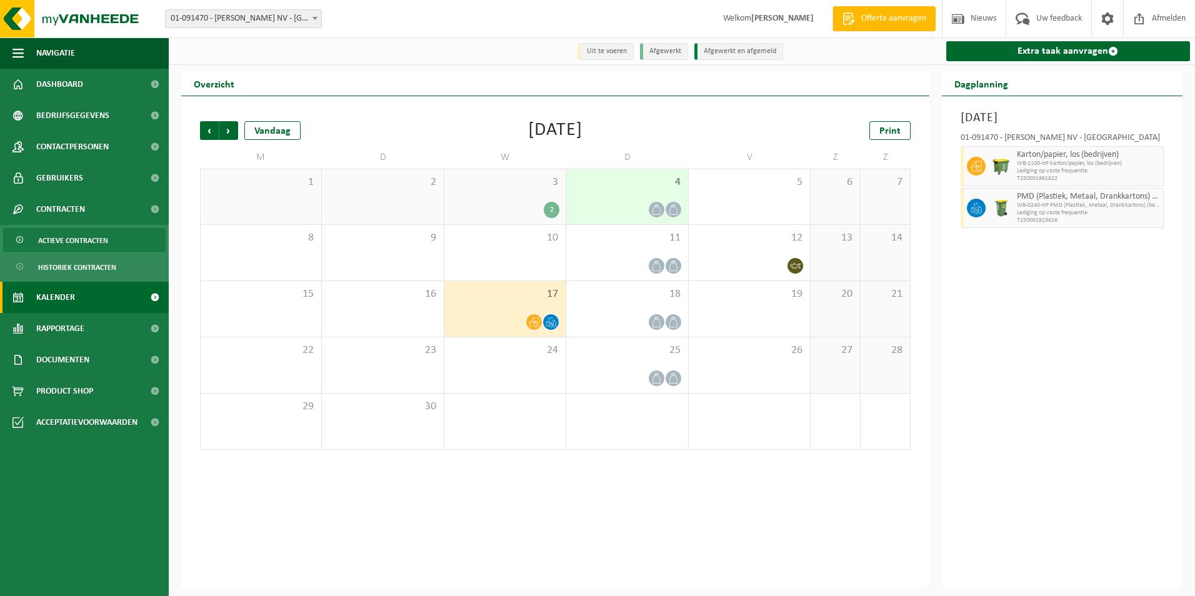
click at [49, 228] on link "Actieve contracten" at bounding box center [84, 240] width 162 height 24
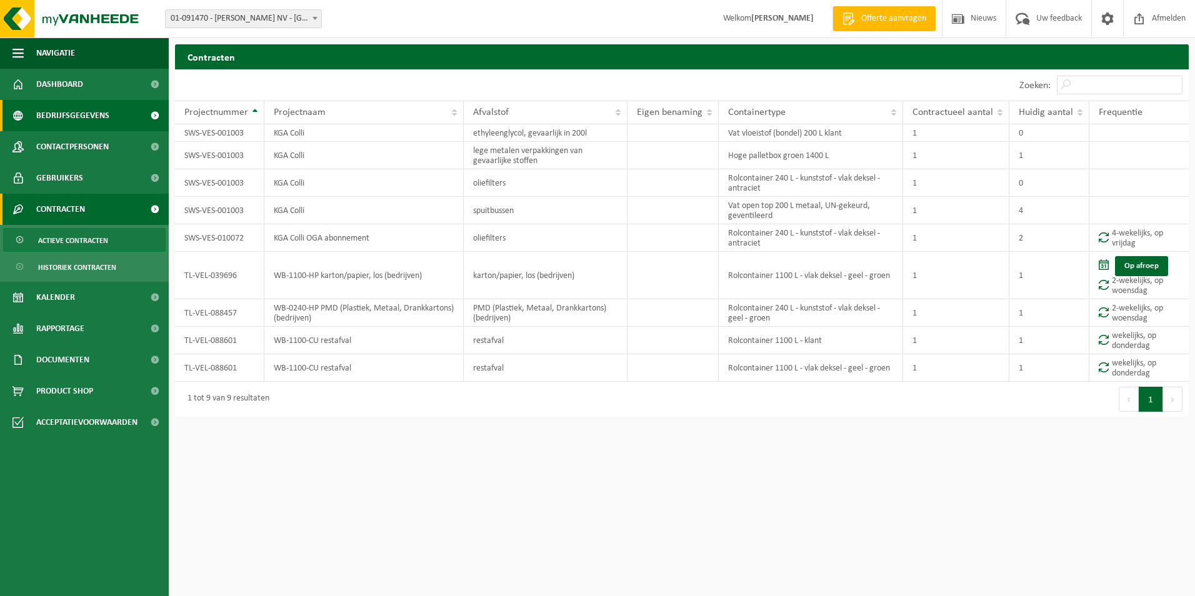
click at [58, 114] on span "Bedrijfsgegevens" at bounding box center [72, 115] width 73 height 31
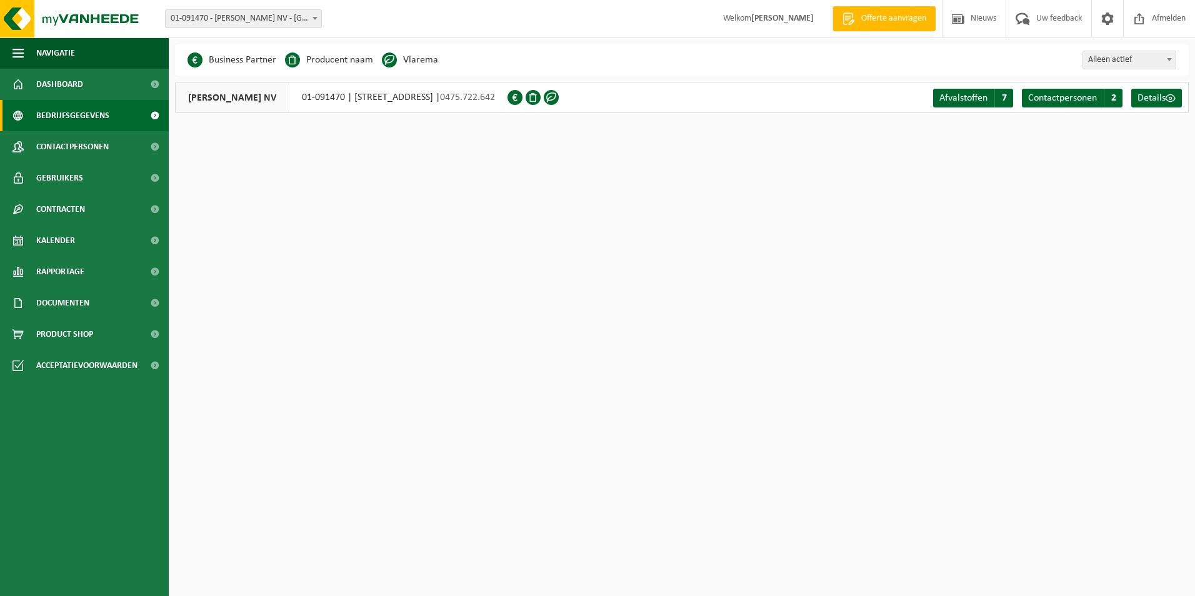
click at [387, 56] on span at bounding box center [389, 59] width 15 height 15
click at [407, 62] on li "Vlarema" at bounding box center [410, 60] width 56 height 19
click at [100, 72] on link "Dashboard" at bounding box center [84, 84] width 169 height 31
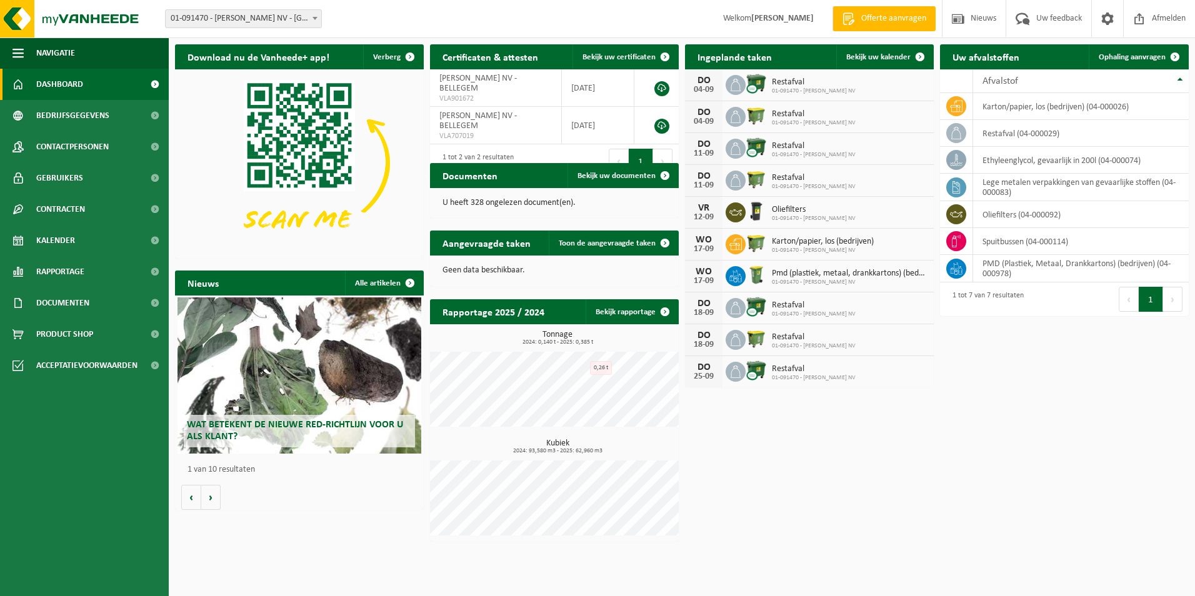
click at [471, 59] on h2 "Certificaten & attesten" at bounding box center [490, 56] width 121 height 24
click at [513, 311] on h2 "Rapportage 2025 / 2024" at bounding box center [493, 311] width 127 height 24
click at [644, 55] on span "Bekijk uw certificaten" at bounding box center [618, 57] width 73 height 8
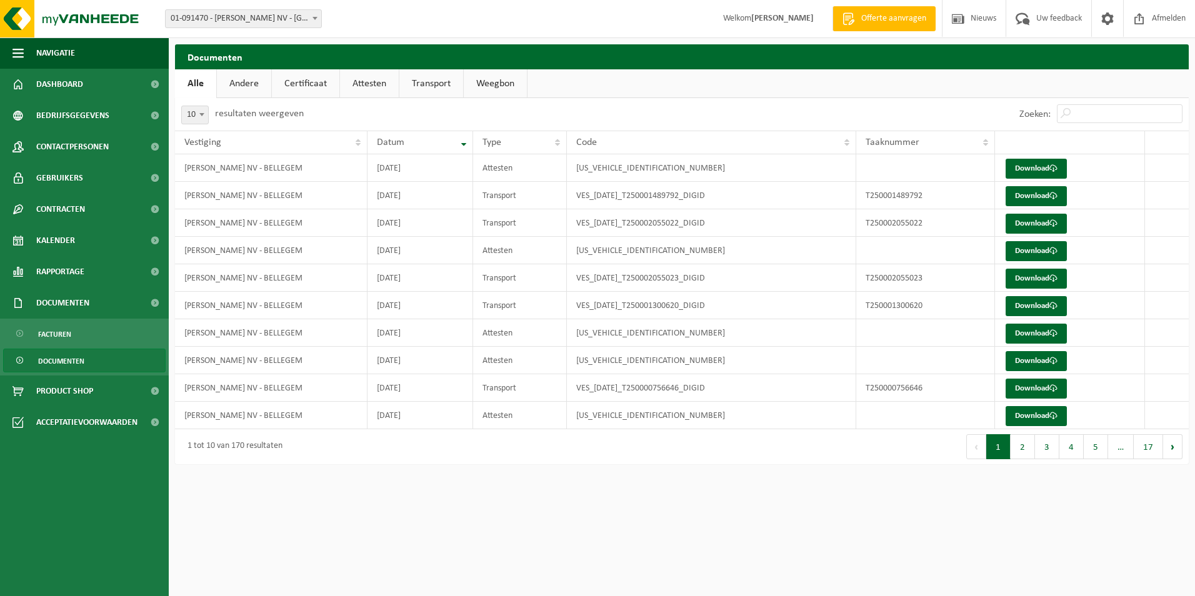
click at [252, 82] on link "Andere" at bounding box center [244, 83] width 54 height 29
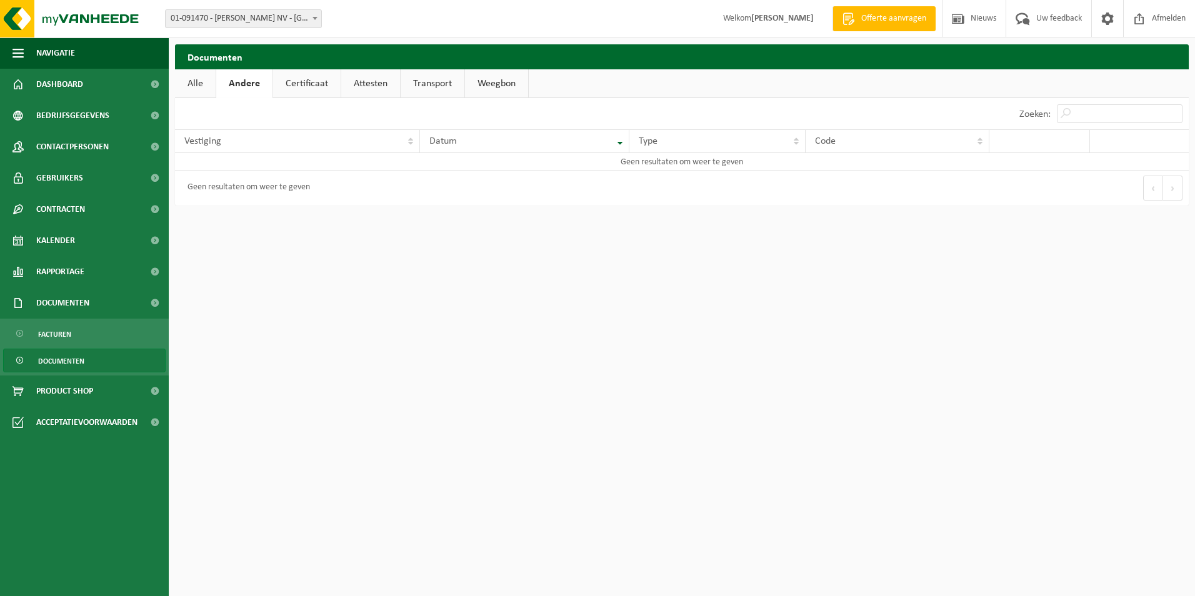
click at [314, 77] on link "Certificaat" at bounding box center [306, 83] width 67 height 29
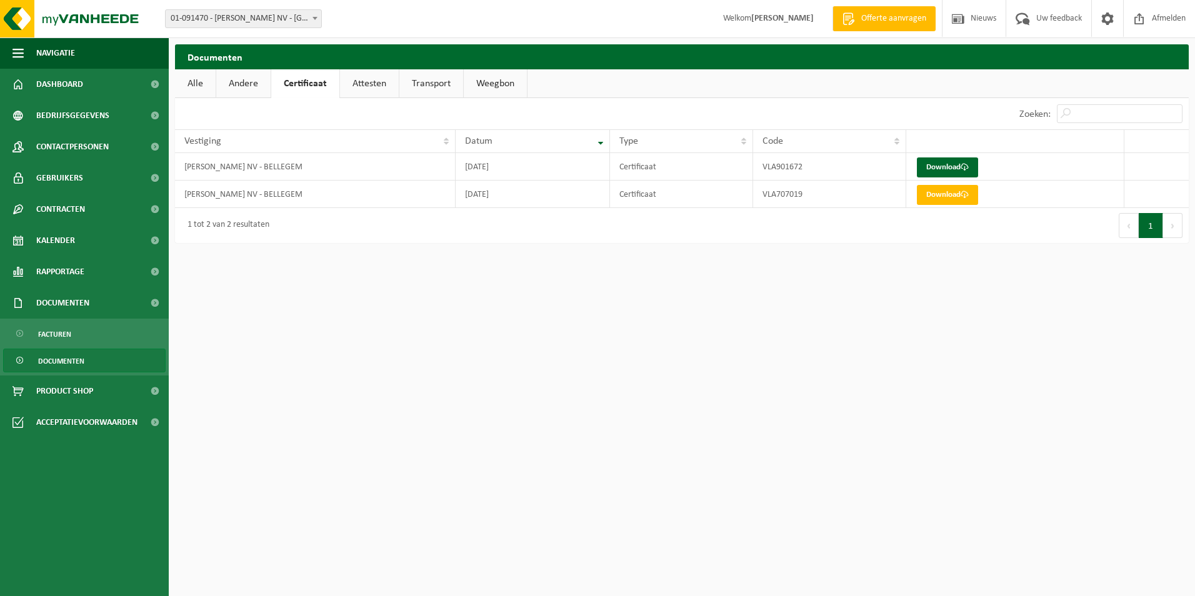
click at [381, 84] on link "Attesten" at bounding box center [369, 83] width 59 height 29
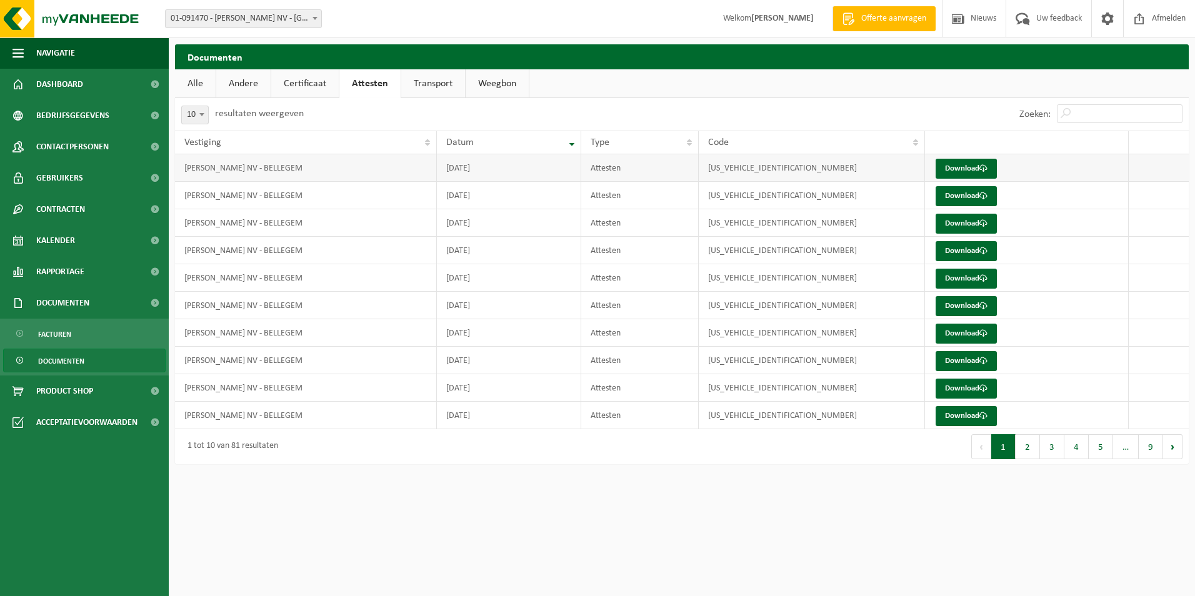
click at [509, 172] on td "[DATE]" at bounding box center [509, 167] width 144 height 27
click at [419, 87] on link "Transport" at bounding box center [433, 83] width 64 height 29
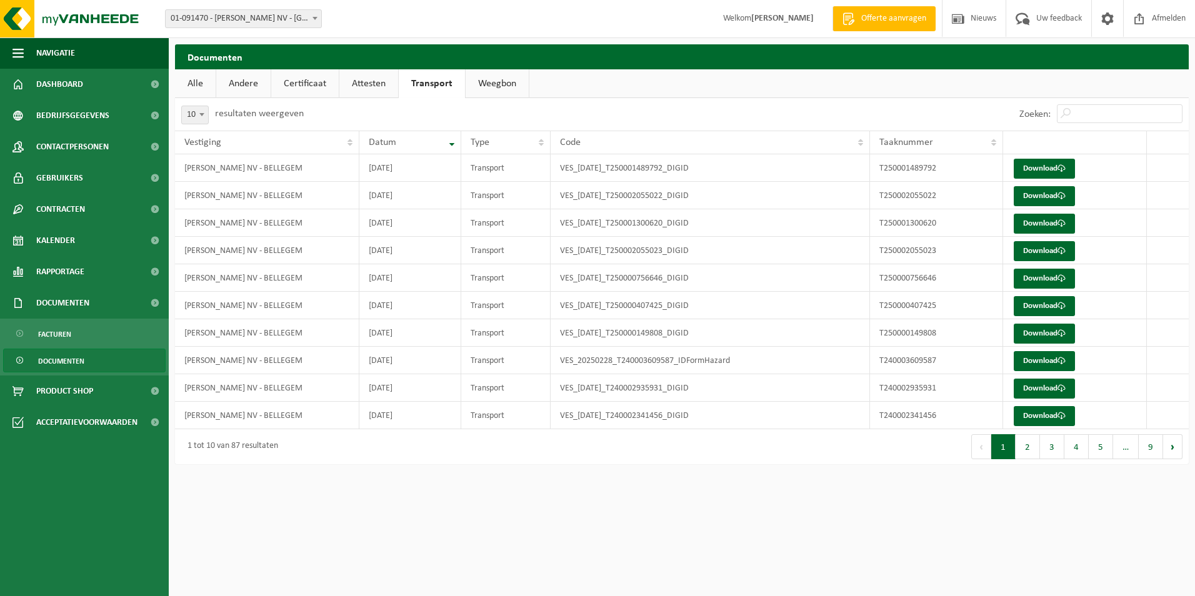
click at [500, 85] on link "Weegbon" at bounding box center [497, 83] width 63 height 29
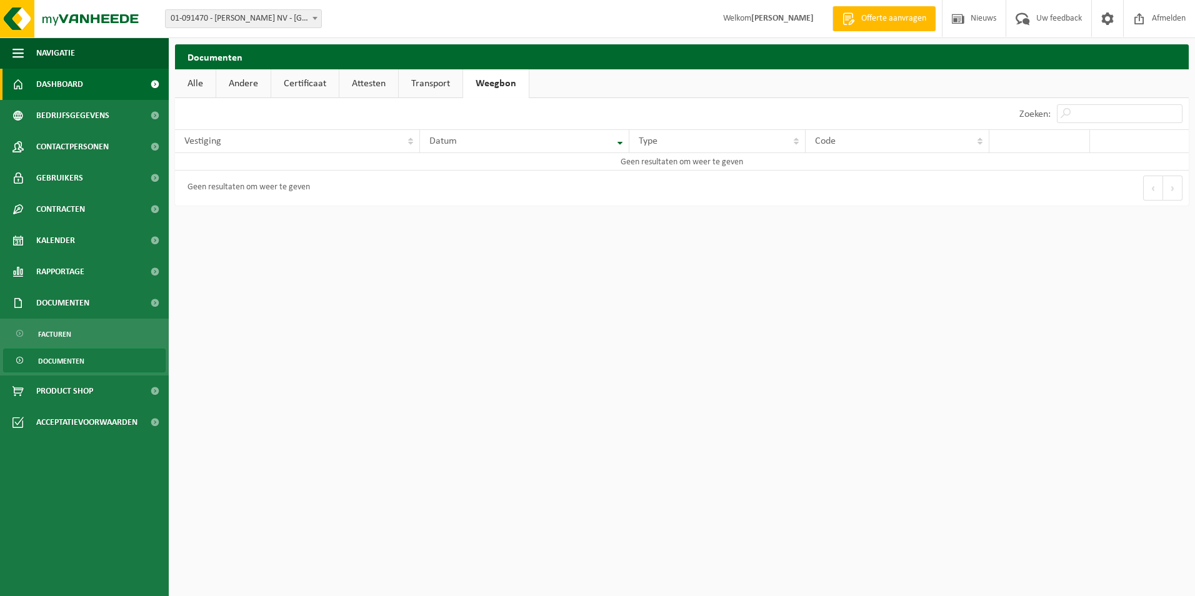
click at [79, 77] on span "Dashboard" at bounding box center [59, 84] width 47 height 31
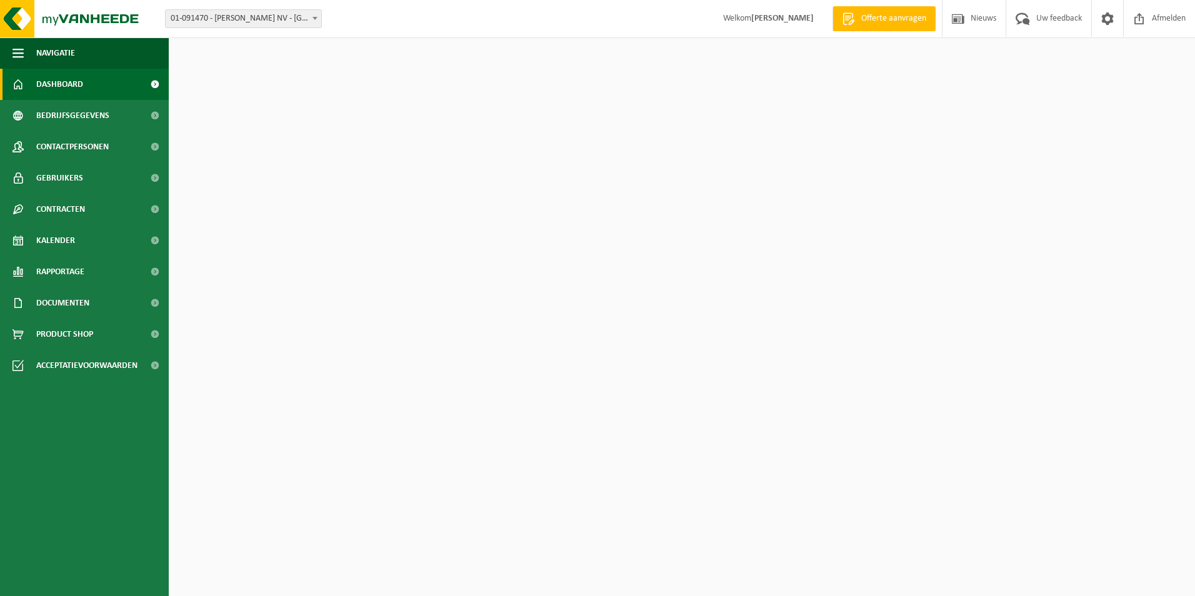
click at [66, 112] on span "Bedrijfsgegevens" at bounding box center [72, 115] width 73 height 31
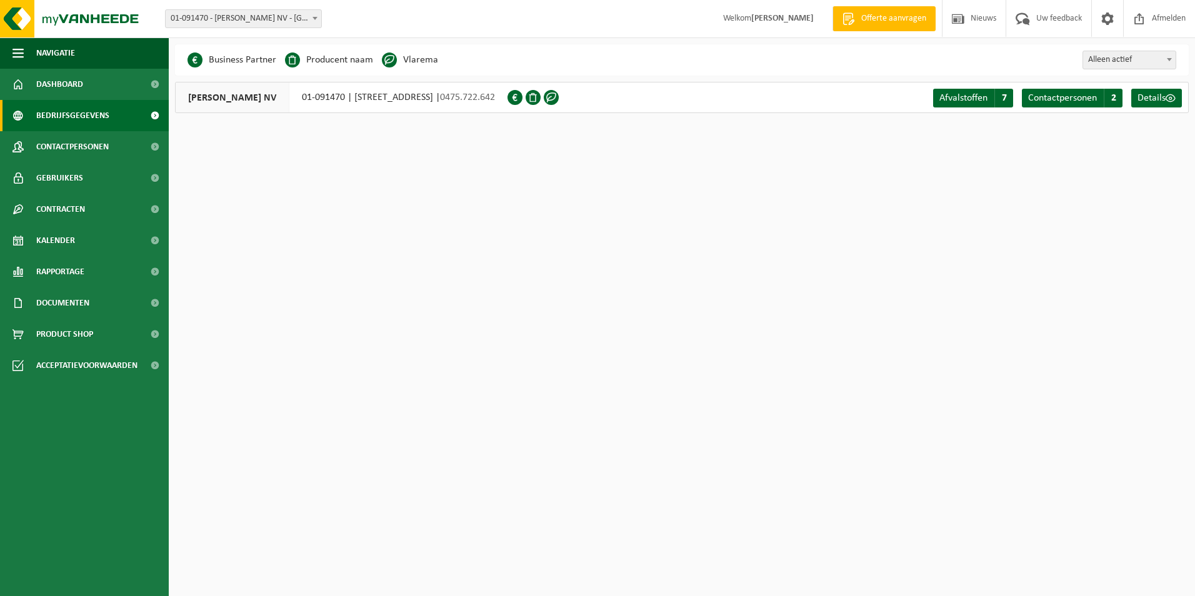
click at [384, 61] on span at bounding box center [389, 59] width 15 height 15
click at [1129, 63] on span "Alleen actief" at bounding box center [1129, 59] width 92 height 17
click at [399, 56] on li "Vlarema" at bounding box center [410, 60] width 56 height 19
drag, startPoint x: 292, startPoint y: 67, endPoint x: 286, endPoint y: 63, distance: 7.3
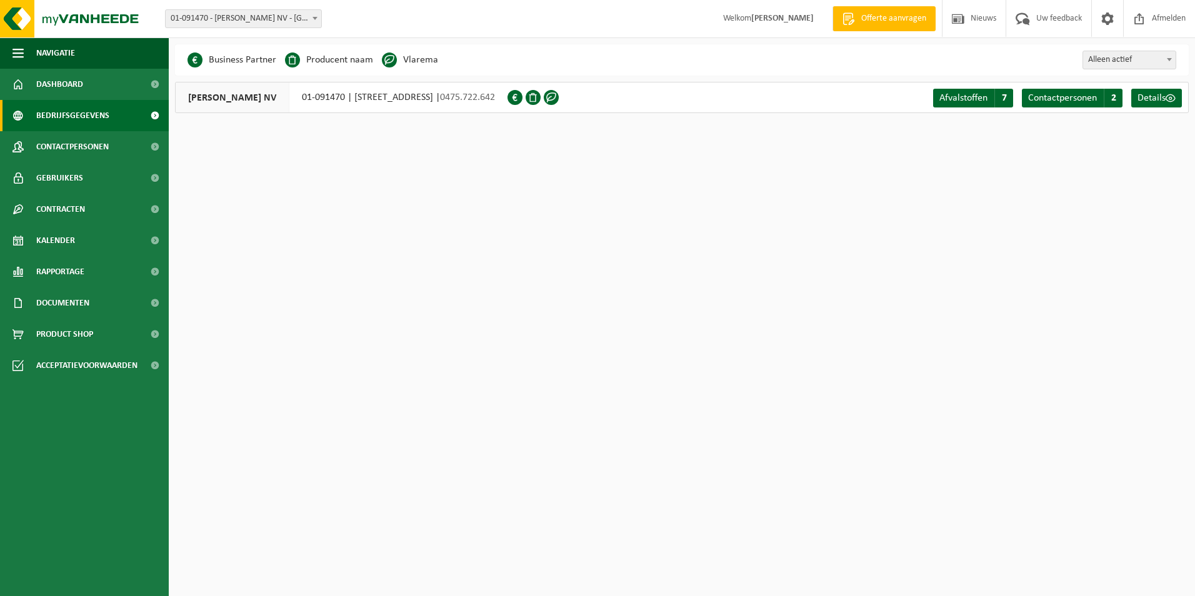
click at [288, 65] on span at bounding box center [292, 59] width 15 height 15
click at [1159, 96] on span "Details" at bounding box center [1151, 98] width 28 height 10
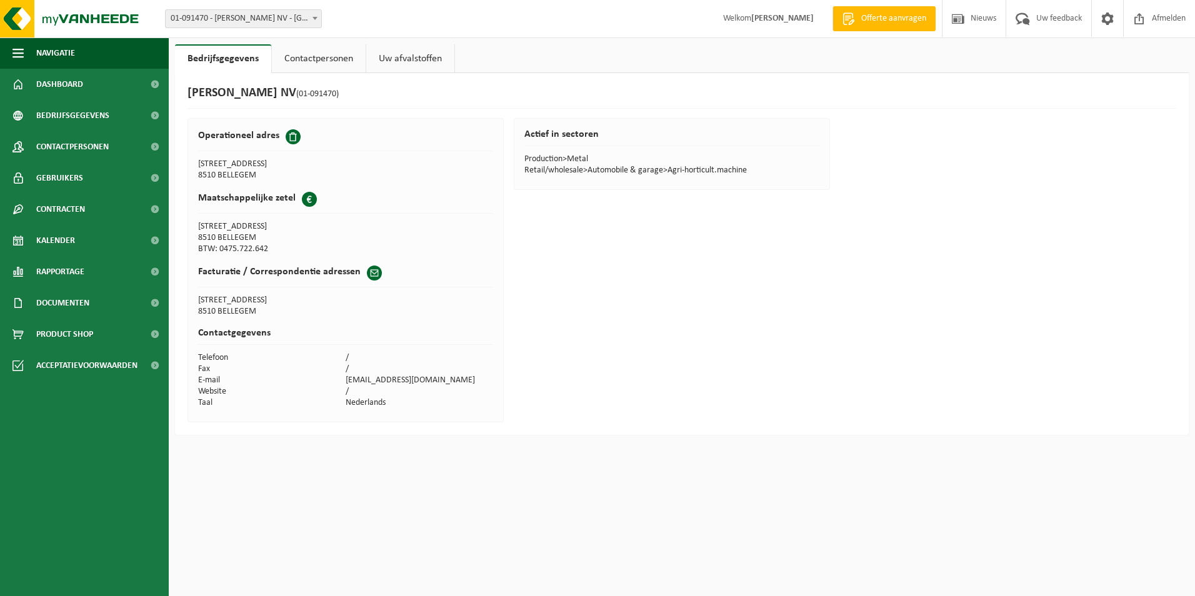
click at [317, 64] on link "Contactpersonen" at bounding box center [319, 58] width 94 height 29
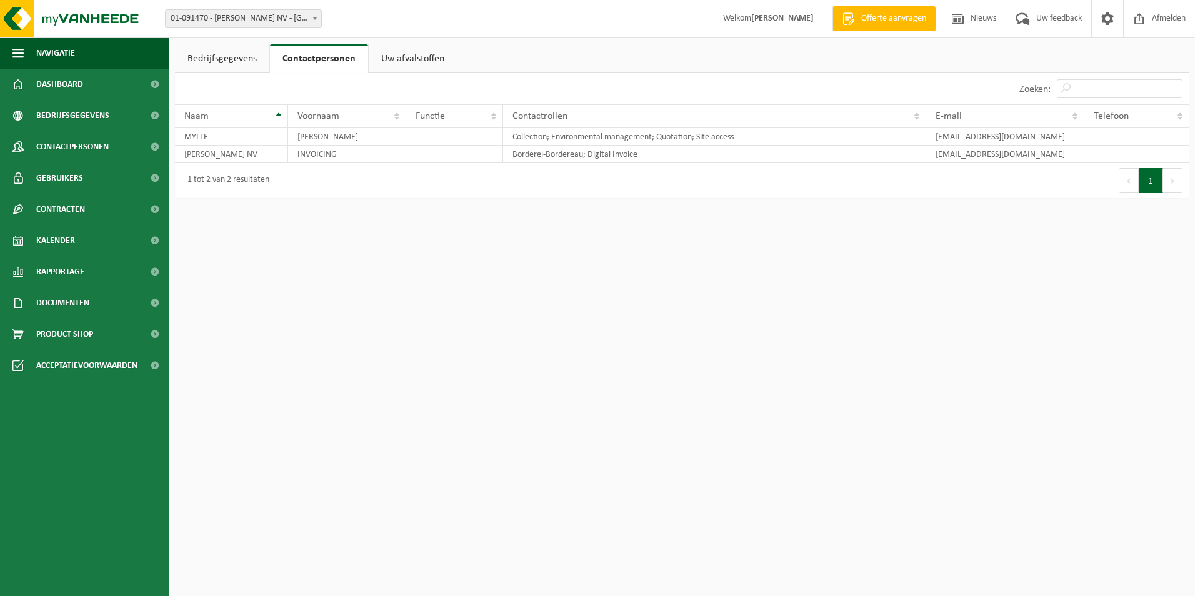
click at [409, 53] on link "Uw afvalstoffen" at bounding box center [413, 58] width 88 height 29
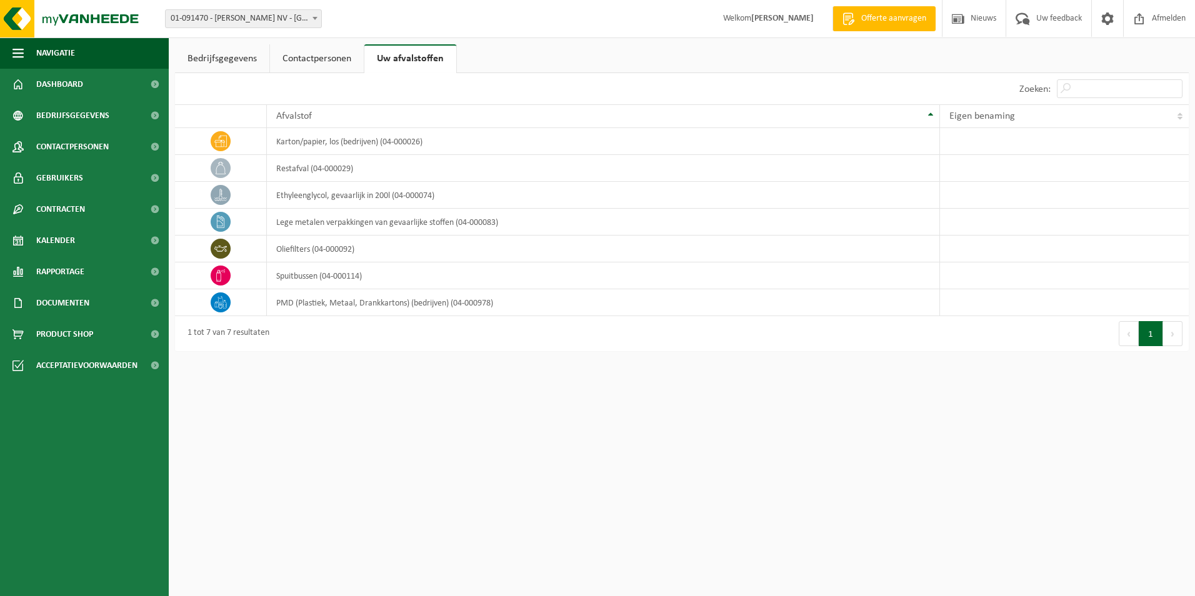
click at [214, 57] on link "Bedrijfsgegevens" at bounding box center [222, 58] width 94 height 29
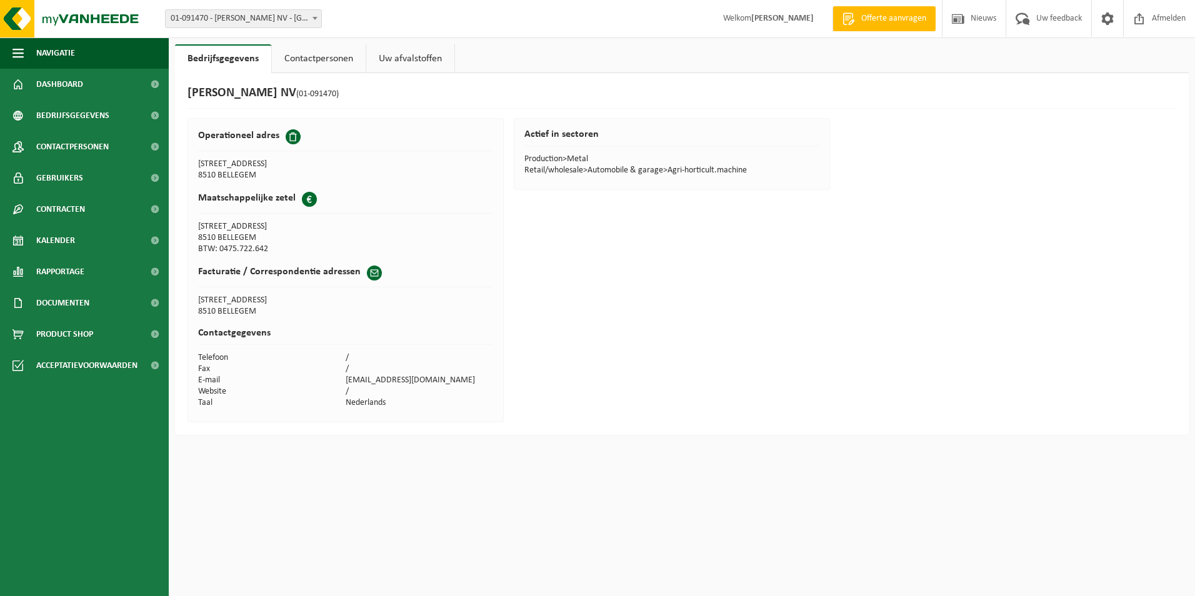
click at [212, 125] on th "Operationeel adres" at bounding box center [346, 140] width 296 height 37
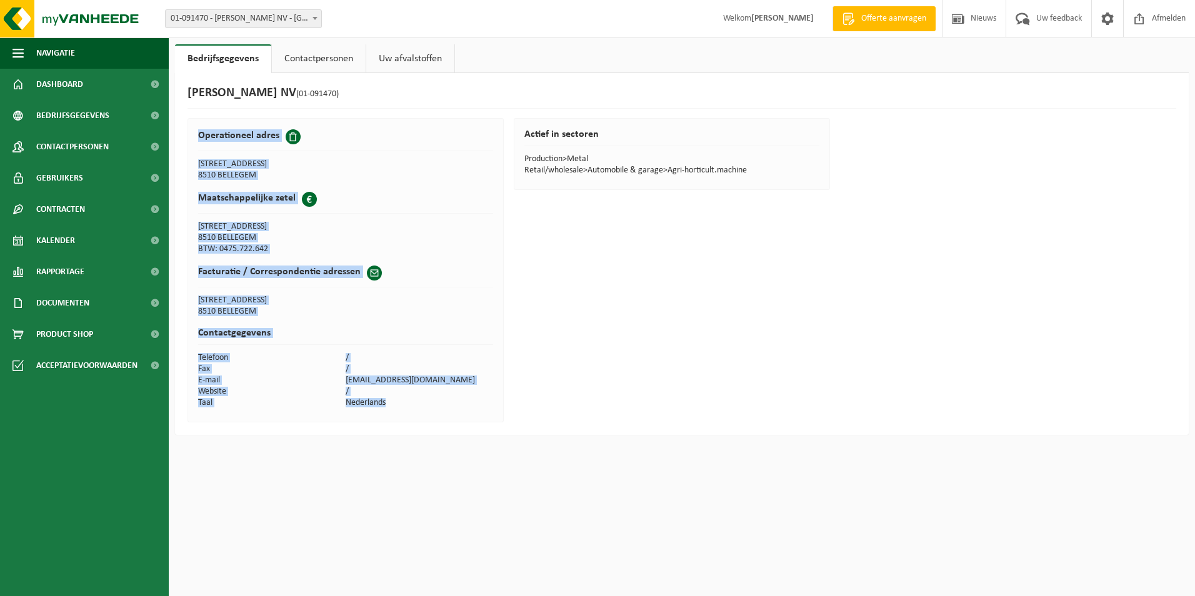
drag, startPoint x: 212, startPoint y: 125, endPoint x: 410, endPoint y: 401, distance: 339.1
click at [410, 401] on div "Operationeel adres DOORNIKSERIJKSWEG 61 8510 BELLEGEM Maatschappelijke zetel Bu…" at bounding box center [345, 270] width 316 height 304
click at [396, 200] on div "Maatschappelijke zetel" at bounding box center [346, 203] width 296 height 22
click at [210, 134] on h2 "Operationeel adres" at bounding box center [238, 135] width 81 height 12
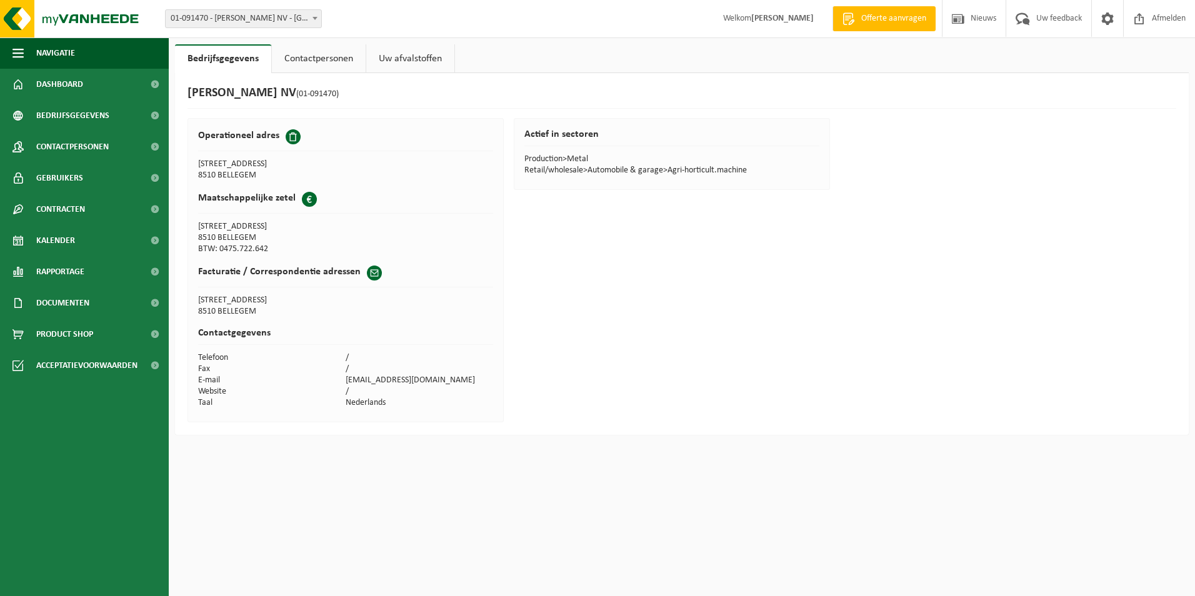
click at [424, 351] on th "Contactgegevens" at bounding box center [346, 337] width 296 height 32
drag, startPoint x: 382, startPoint y: 402, endPoint x: 310, endPoint y: 383, distance: 74.3
click at [310, 383] on tbody "Contactgegevens Telefoon / Fax / E-mail info@mylleh.be Website / Taal Nederlands" at bounding box center [346, 365] width 296 height 88
drag, startPoint x: 310, startPoint y: 383, endPoint x: 271, endPoint y: 377, distance: 39.8
click at [272, 382] on td "E-mail" at bounding box center [271, 380] width 147 height 11
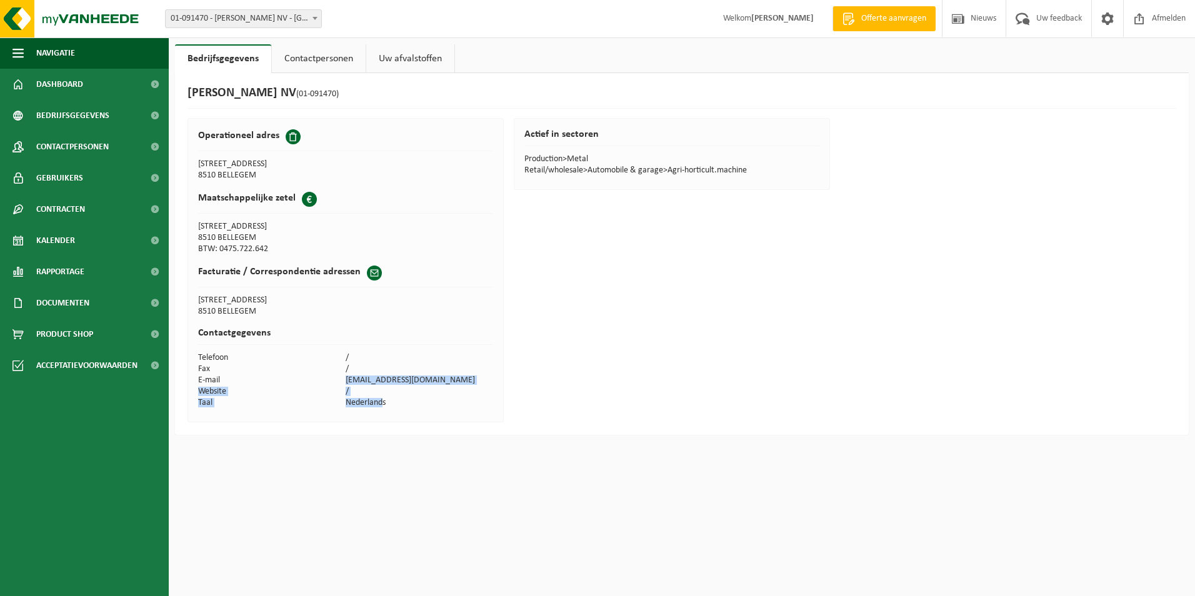
click at [421, 59] on link "Uw afvalstoffen" at bounding box center [410, 58] width 88 height 29
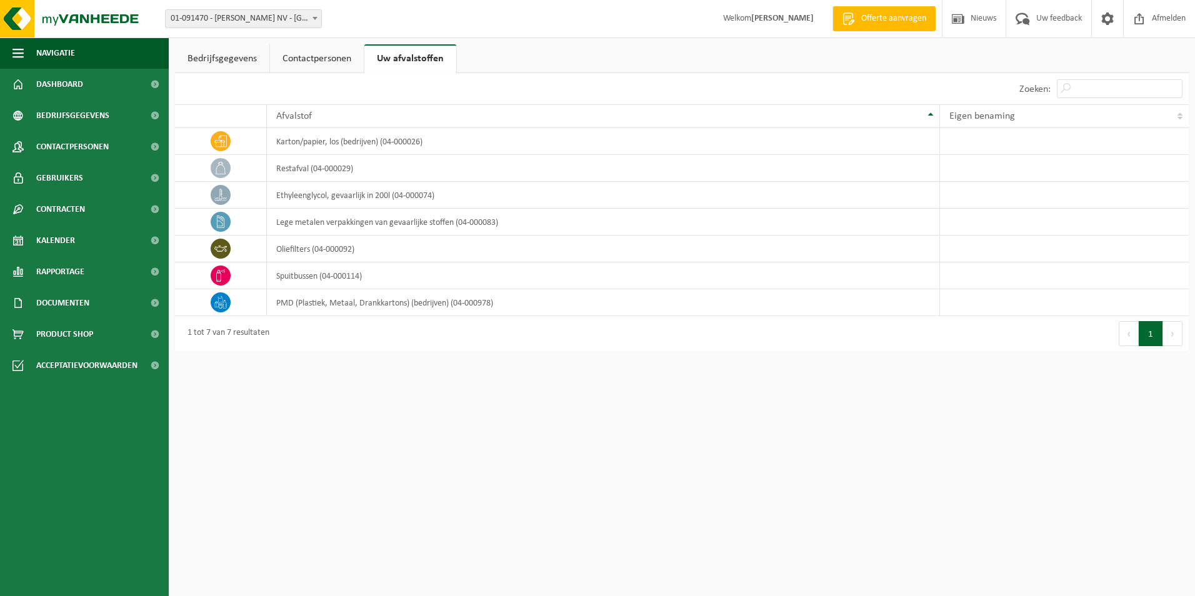
click at [342, 66] on link "Contactpersonen" at bounding box center [317, 58] width 94 height 29
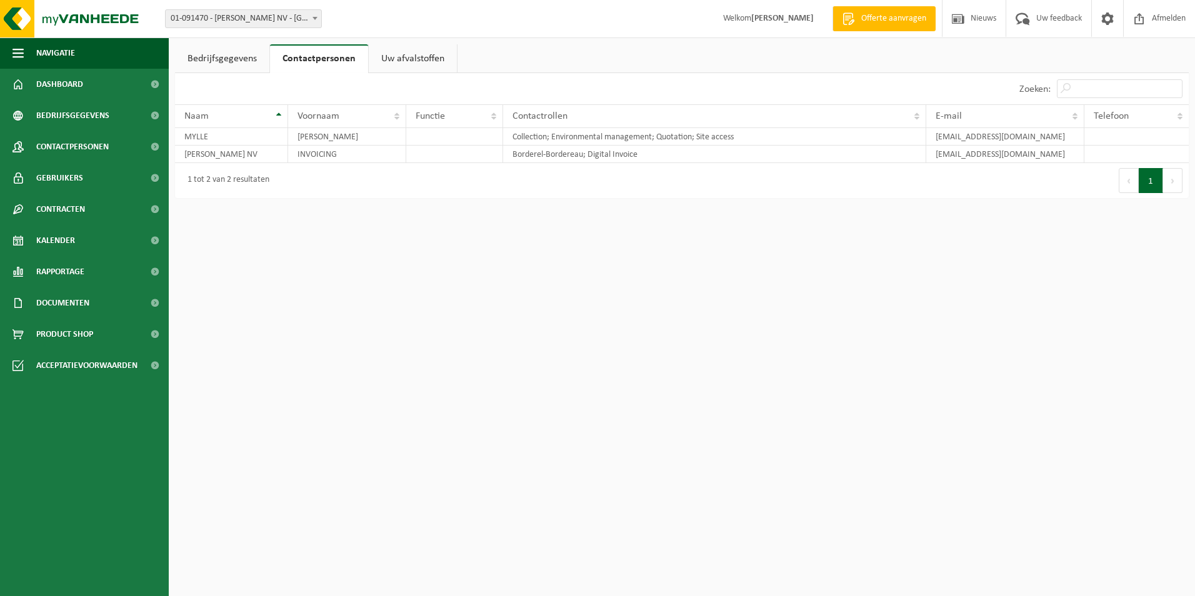
click at [461, 251] on html "Vestiging: 01-091470 - MYLLE H. NV - BELLEGEM 01-091470 - MYLLE H. NV - BELLEGE…" at bounding box center [597, 298] width 1195 height 596
click at [74, 94] on span "Dashboard" at bounding box center [59, 84] width 47 height 31
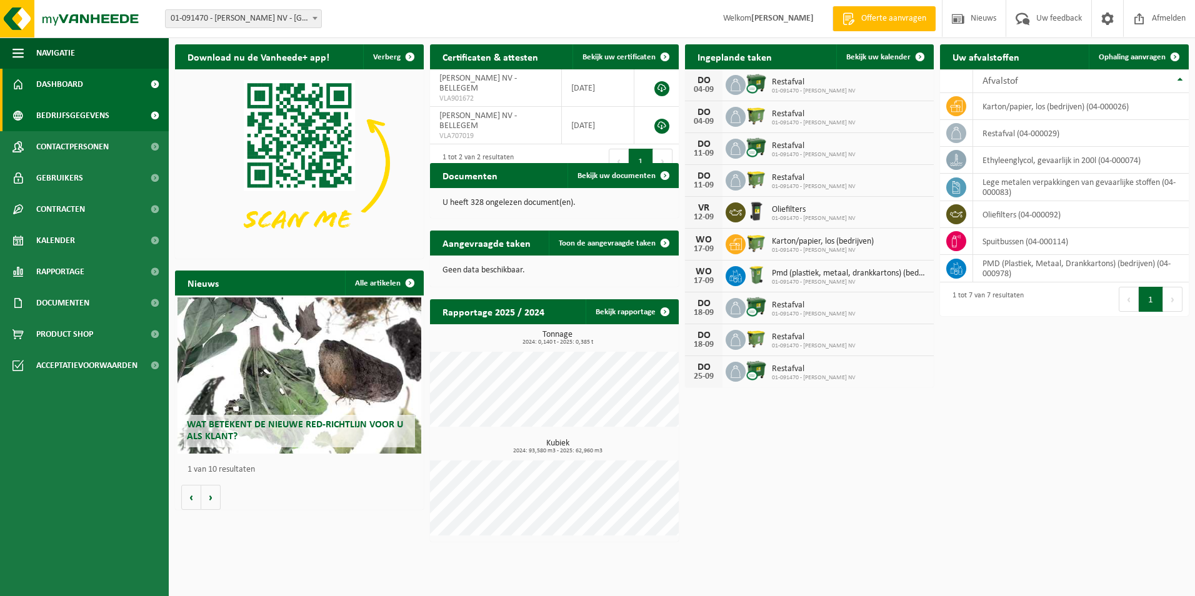
click at [71, 113] on span "Bedrijfsgegevens" at bounding box center [72, 115] width 73 height 31
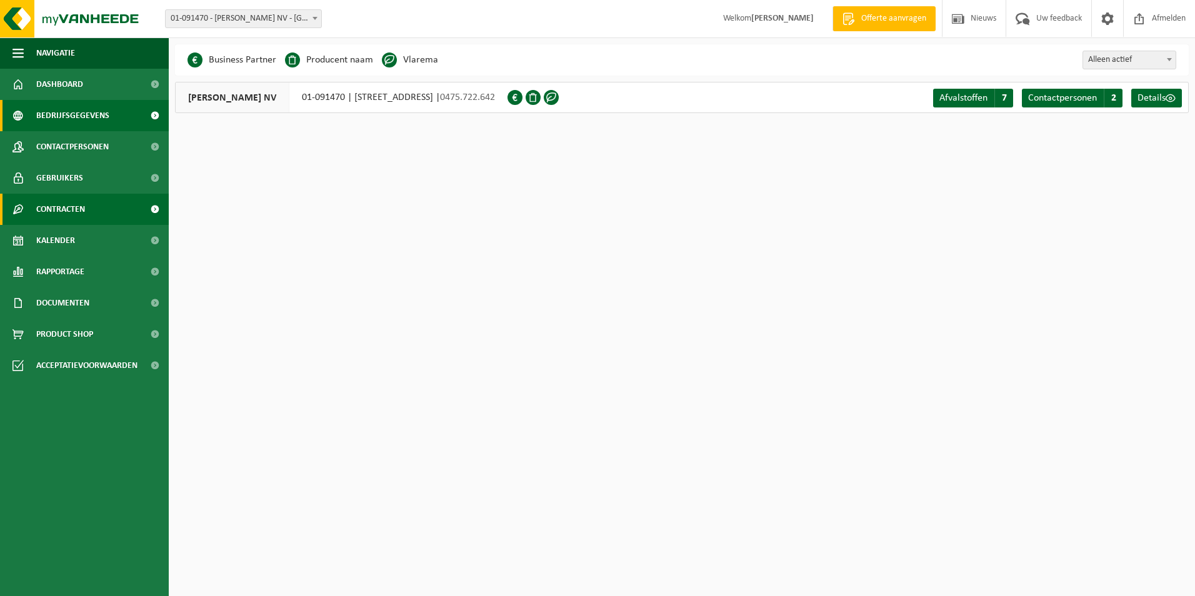
click at [49, 208] on span "Contracten" at bounding box center [60, 209] width 49 height 31
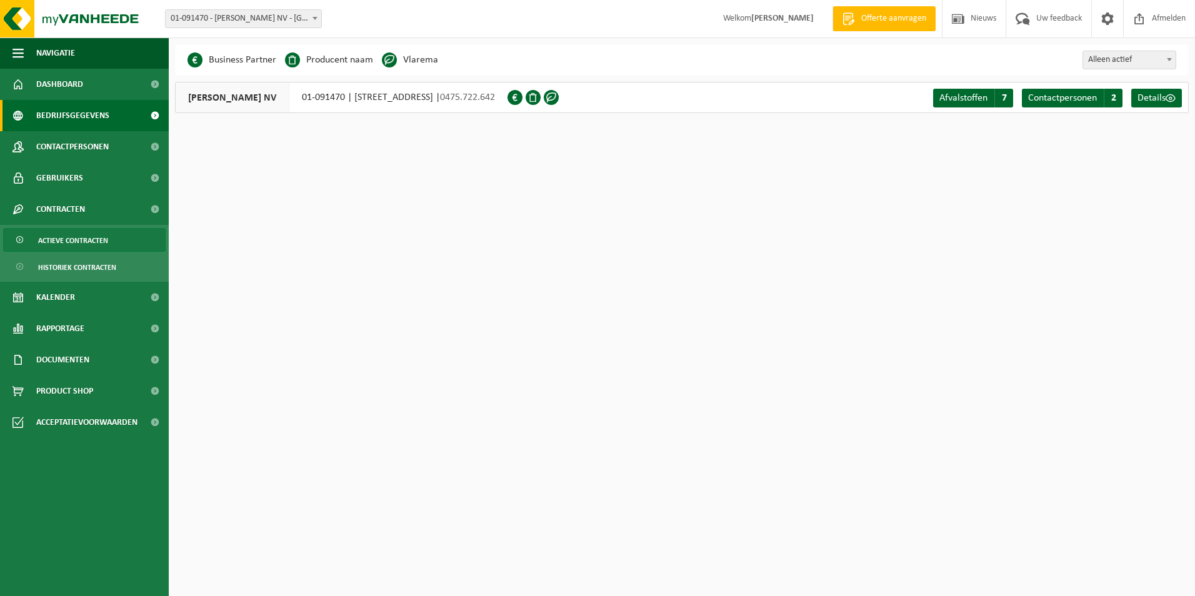
click at [77, 242] on span "Actieve contracten" at bounding box center [73, 241] width 70 height 24
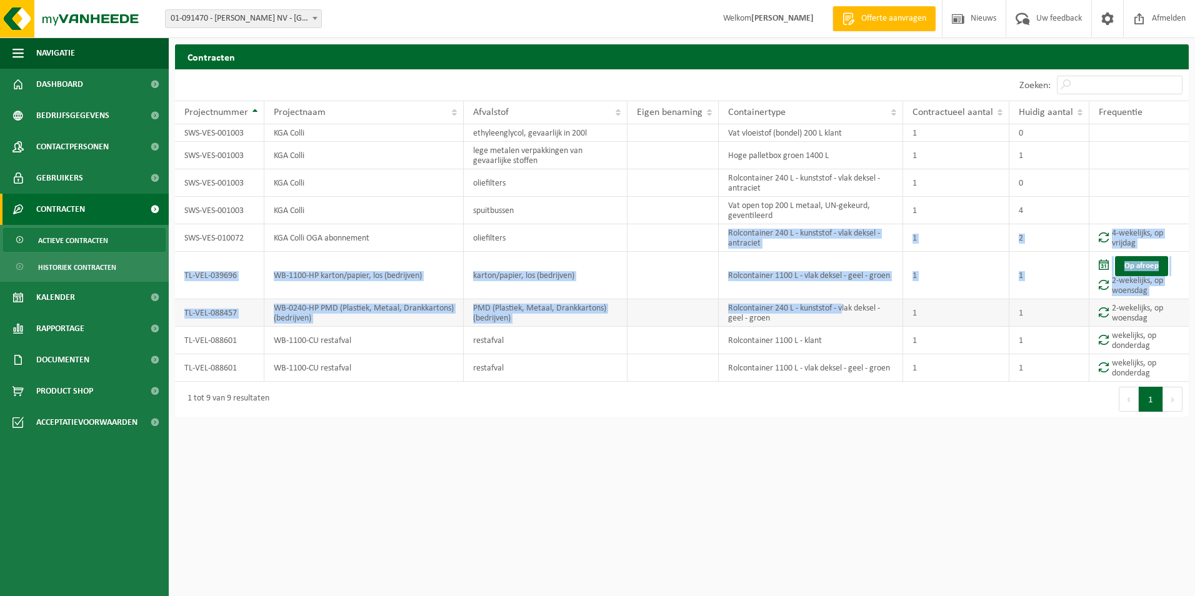
drag, startPoint x: 728, startPoint y: 231, endPoint x: 841, endPoint y: 322, distance: 144.5
click at [842, 315] on tbody "SWS-VES-001003 KGA Colli ethyleenglycol, gevaarlijk in 200l Vat vloeistof (bond…" at bounding box center [682, 252] width 1014 height 257
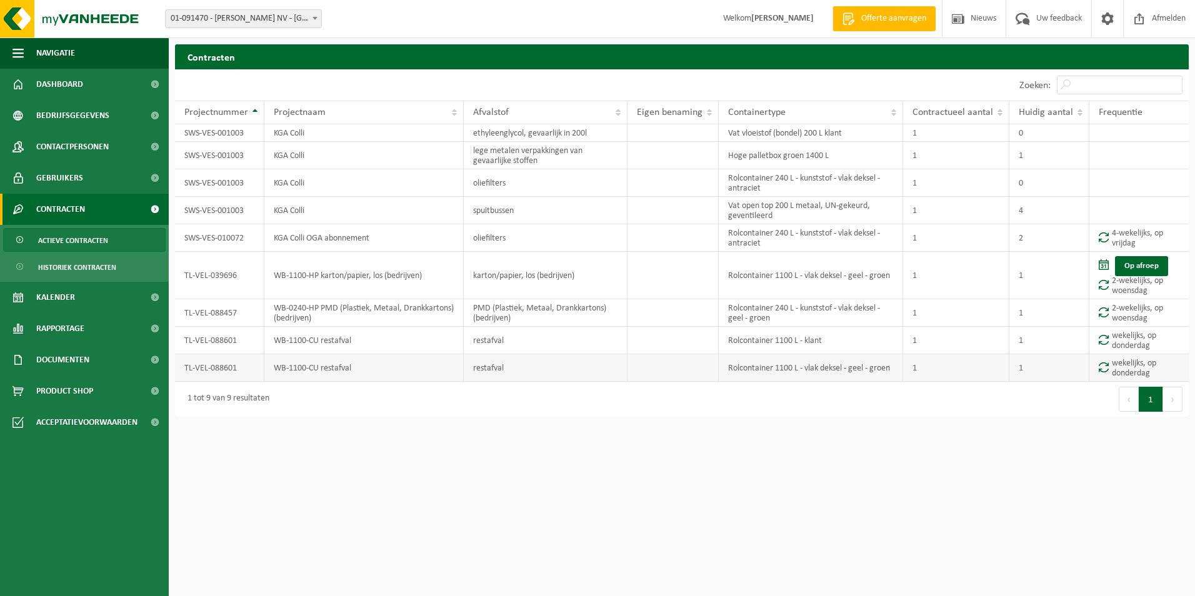
drag, startPoint x: 841, startPoint y: 322, endPoint x: 895, endPoint y: 367, distance: 70.6
click at [895, 367] on td "Rolcontainer 1100 L - vlak deksel - geel - groen" at bounding box center [811, 367] width 185 height 27
click at [891, 367] on td "Rolcontainer 1100 L - vlak deksel - geel - groen" at bounding box center [811, 367] width 185 height 27
click at [753, 342] on td "Rolcontainer 1100 L - klant" at bounding box center [811, 340] width 185 height 27
click at [897, 367] on td "Rolcontainer 1100 L - vlak deksel - geel - groen" at bounding box center [811, 367] width 185 height 27
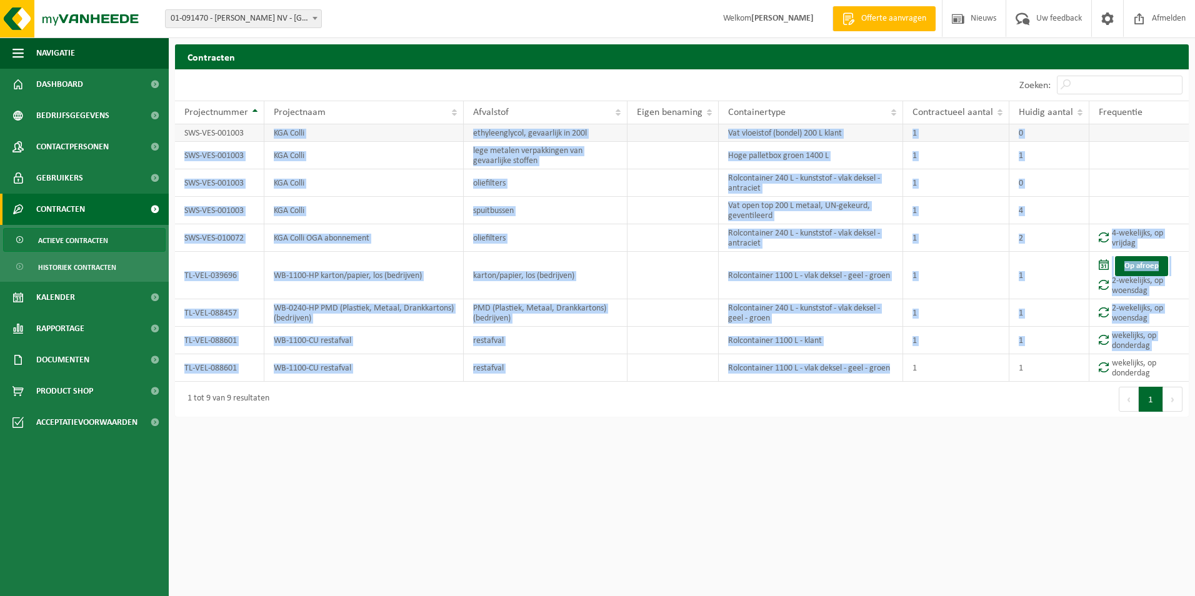
drag, startPoint x: 892, startPoint y: 368, endPoint x: 266, endPoint y: 135, distance: 668.2
click at [266, 135] on tbody "SWS-VES-001003 KGA Colli ethyleenglycol, gevaarlijk in 200l Vat vloeistof (bond…" at bounding box center [682, 252] width 1014 height 257
click at [9, 86] on link "Dashboard" at bounding box center [84, 84] width 169 height 31
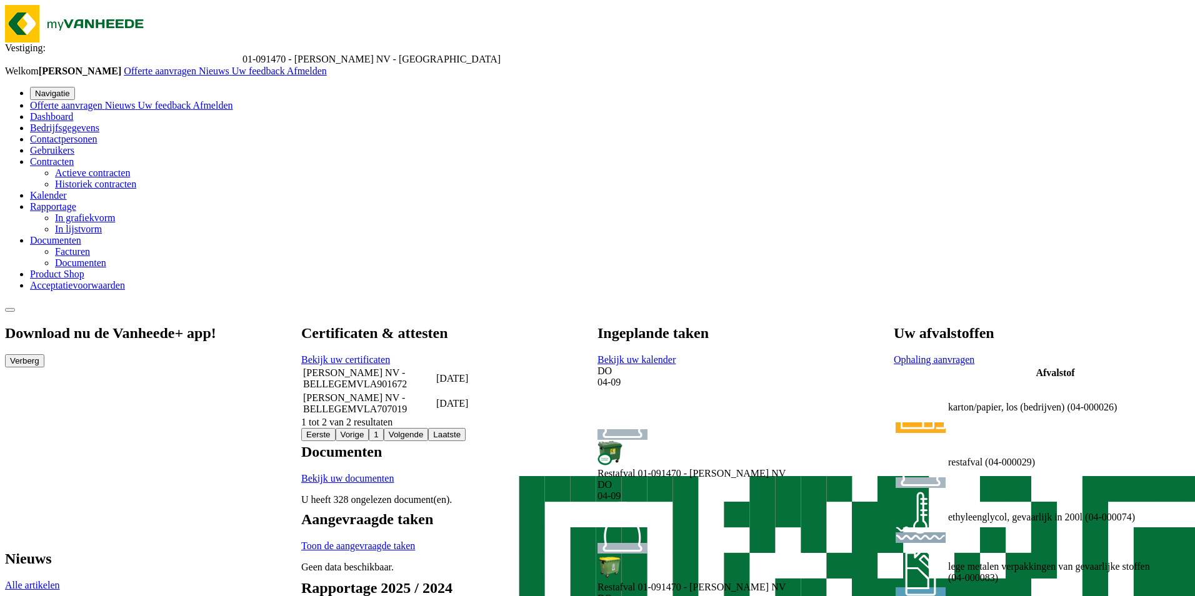
click at [30, 122] on link "Bedrijfsgegevens" at bounding box center [64, 127] width 69 height 11
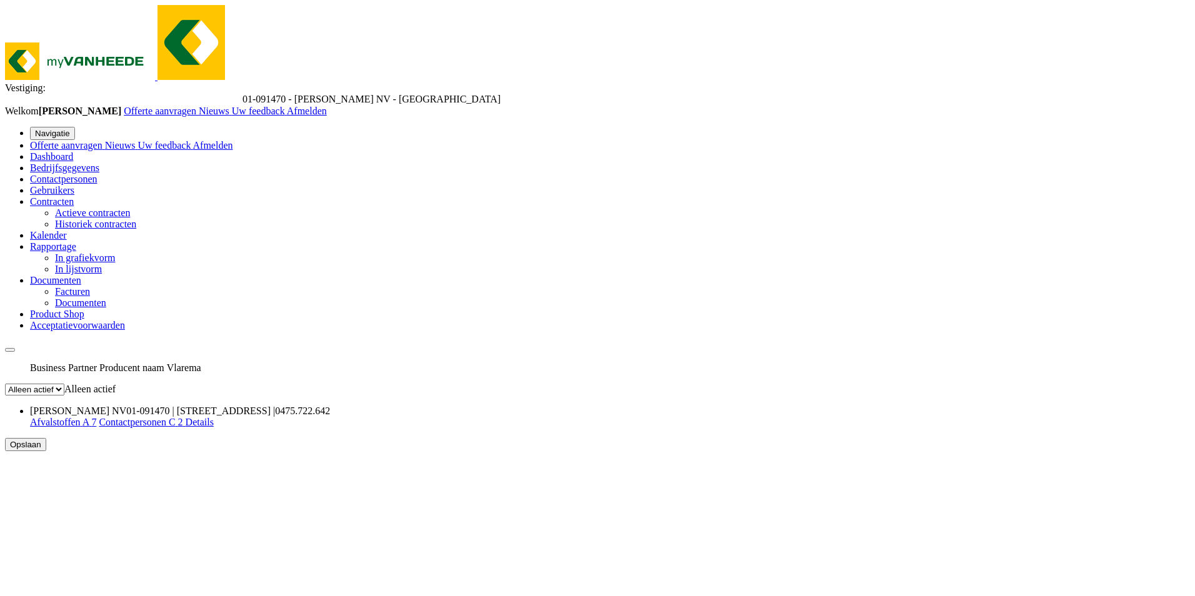
click at [73, 151] on span "Dashboard" at bounding box center [51, 156] width 43 height 11
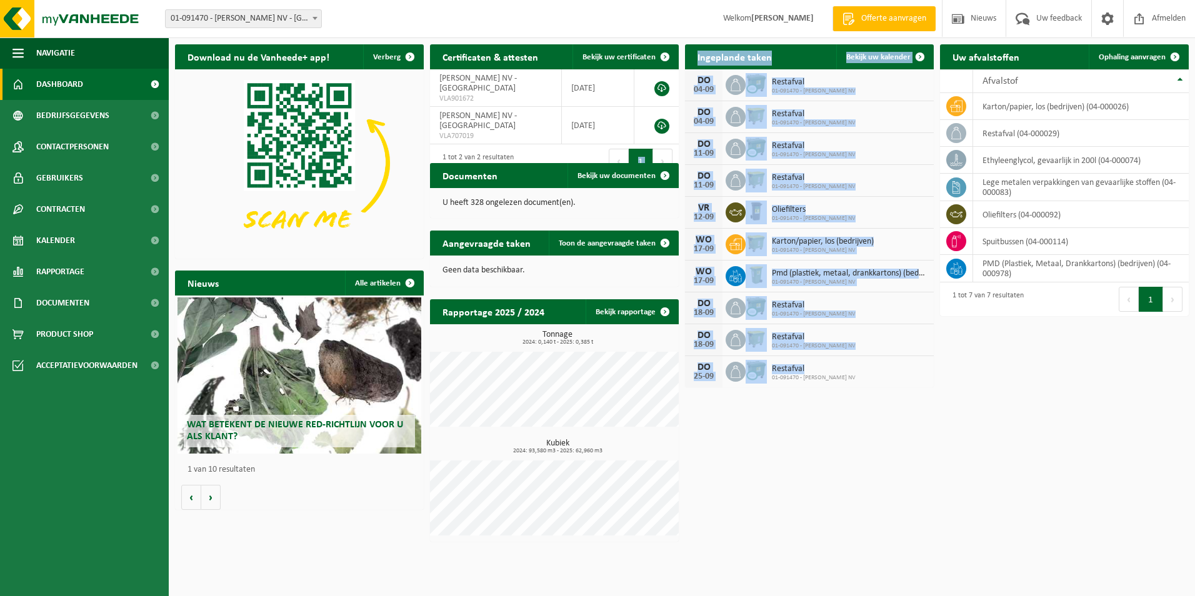
drag, startPoint x: 598, startPoint y: 142, endPoint x: 886, endPoint y: 368, distance: 365.4
click at [886, 368] on div "Download nu de Vanheede+ app! Verberg Certificaten & attesten Bekijk uw certifi…" at bounding box center [682, 293] width 1020 height 510
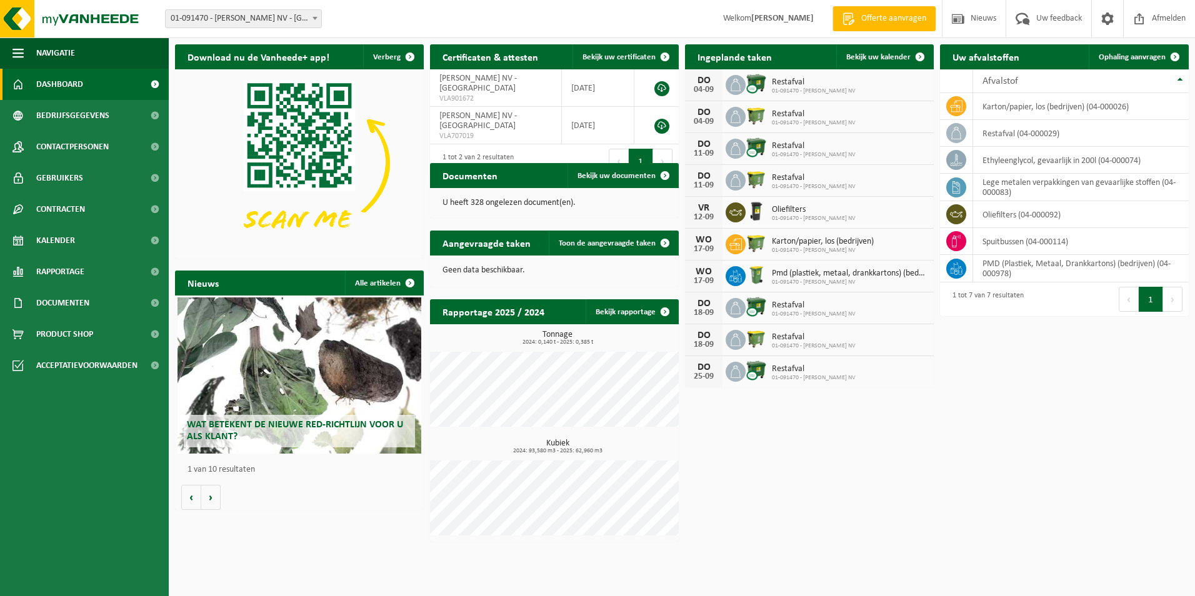
drag, startPoint x: 886, startPoint y: 368, endPoint x: 831, endPoint y: 412, distance: 70.2
click at [824, 414] on div "Download nu de Vanheede+ app! Verberg Certificaten & attesten Bekijk uw certifi…" at bounding box center [682, 293] width 1020 height 510
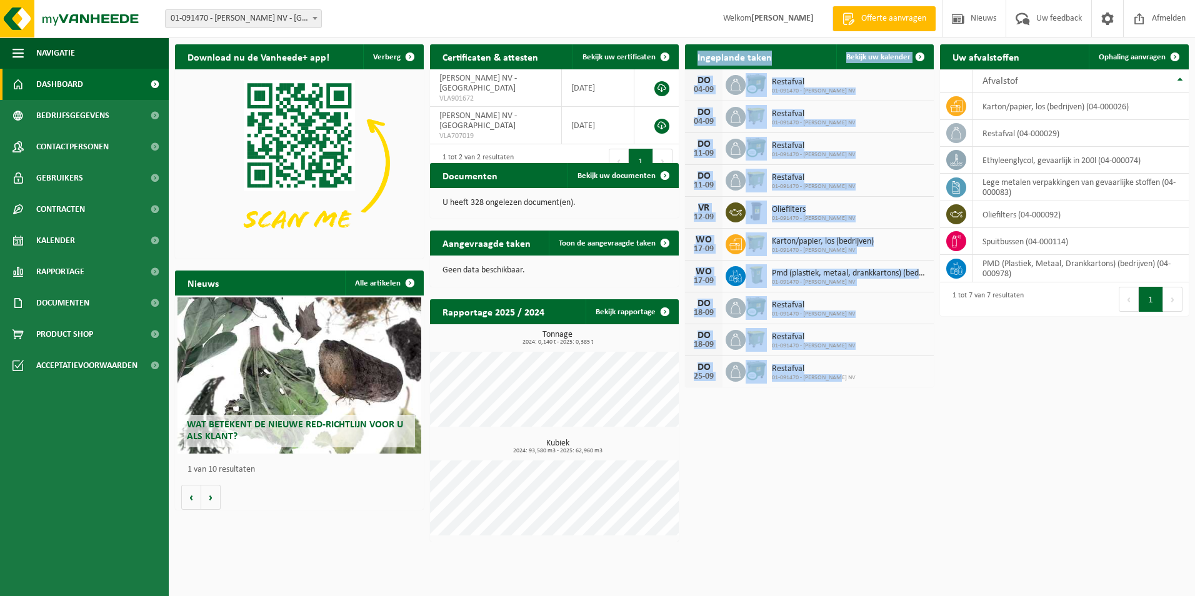
drag, startPoint x: 879, startPoint y: 377, endPoint x: 691, endPoint y: 52, distance: 375.3
click at [691, 52] on div "Ingeplande taken Bekijk uw kalender DO 04-09 Restafval 01-091470 - MYLLE H. NV …" at bounding box center [809, 216] width 255 height 356
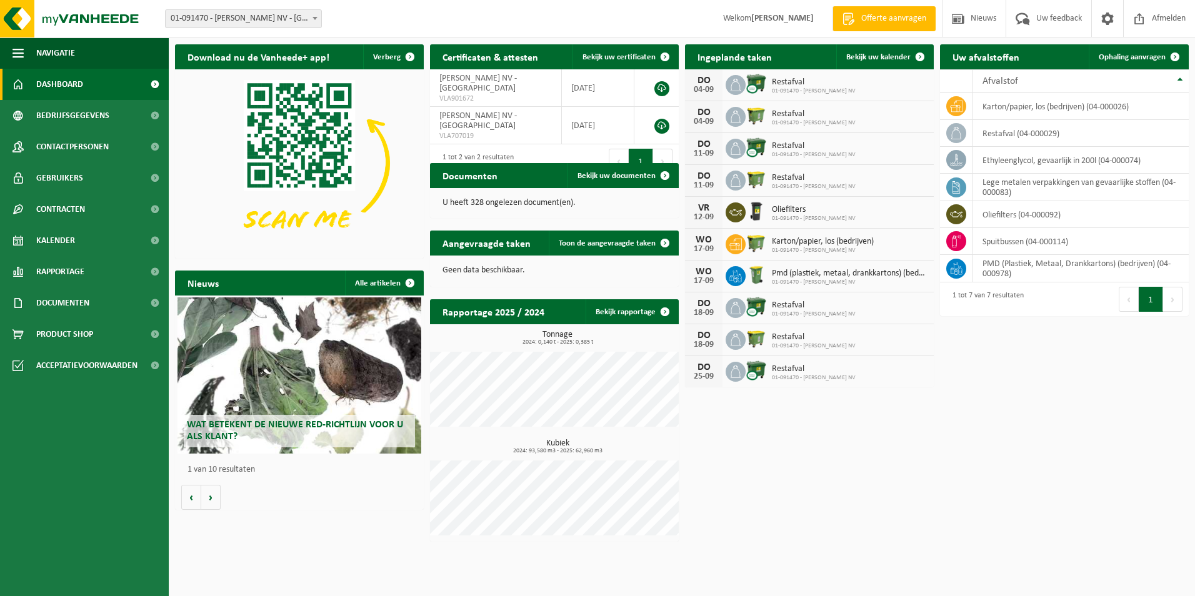
click at [1110, 367] on div "Download nu de Vanheede+ app! Verberg Certificaten & attesten Bekijk uw certifi…" at bounding box center [682, 293] width 1020 height 510
click at [75, 224] on span "Contracten" at bounding box center [60, 209] width 49 height 31
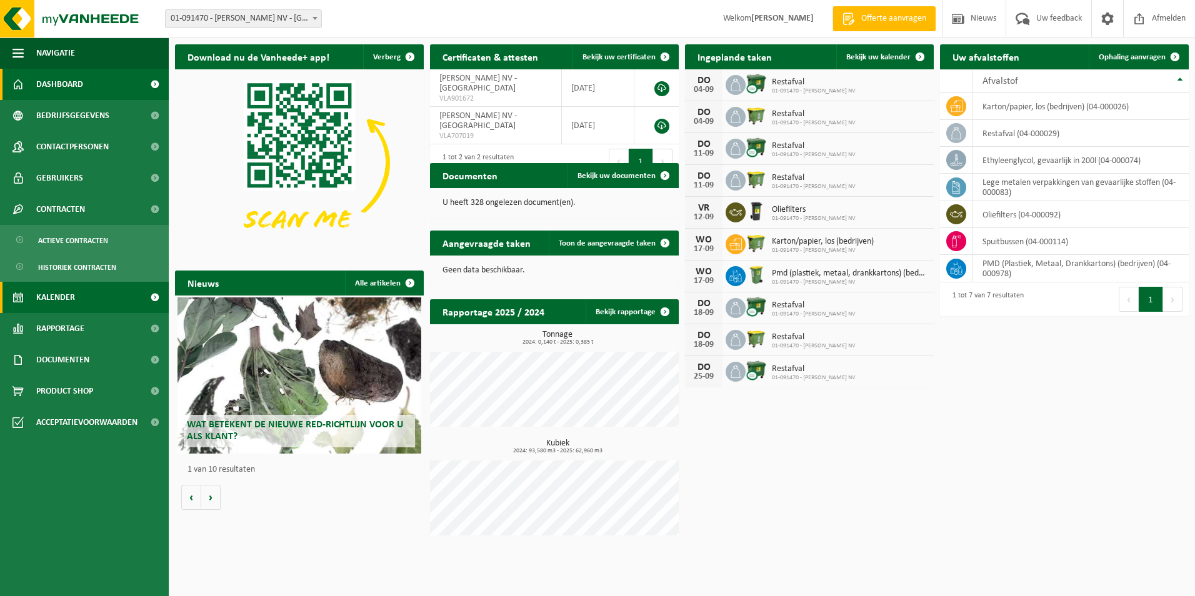
click at [86, 299] on link "Kalender" at bounding box center [84, 297] width 169 height 31
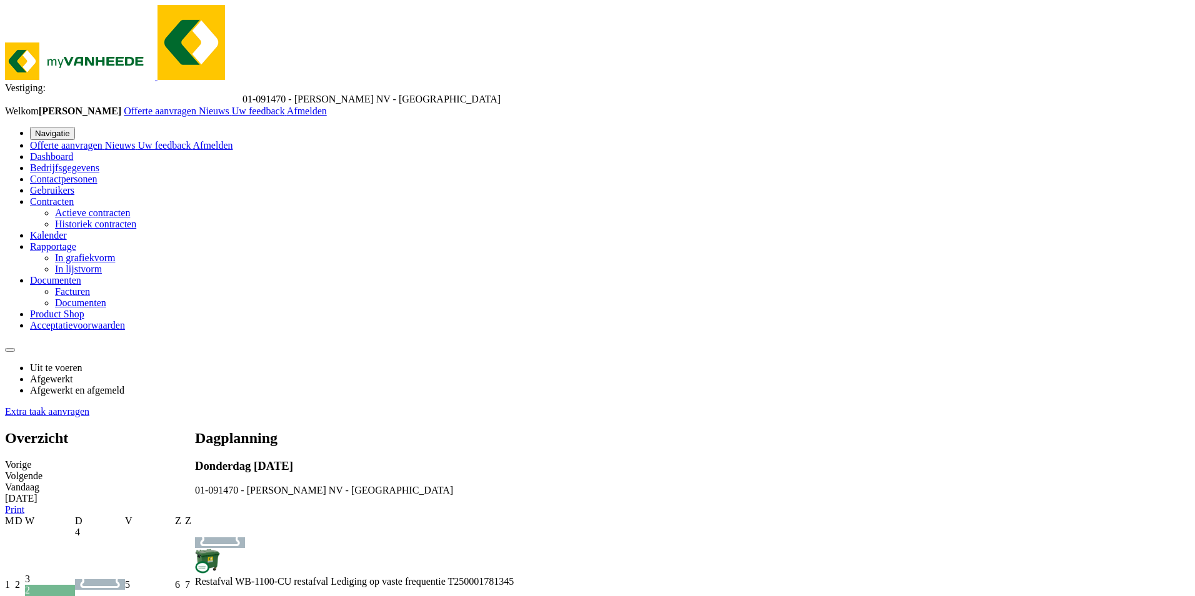
click at [56, 252] on span "Rapportage" at bounding box center [53, 246] width 46 height 11
click at [81, 286] on span "Documenten" at bounding box center [55, 280] width 51 height 11
click at [47, 319] on span "Product Shop" at bounding box center [57, 314] width 54 height 11
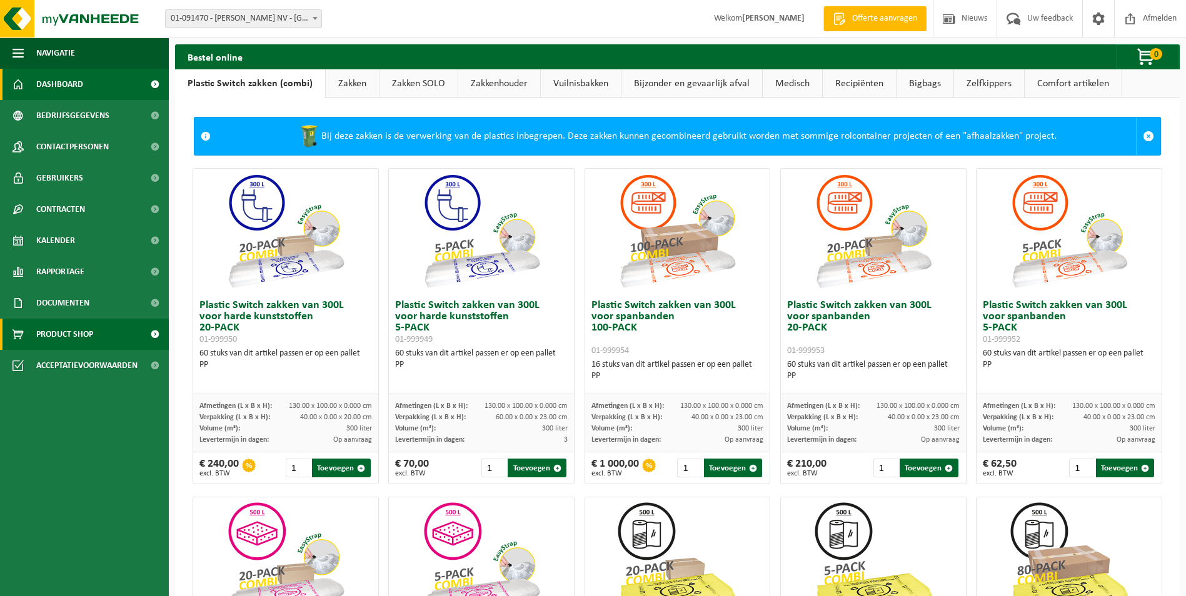
click at [53, 84] on span "Dashboard" at bounding box center [59, 84] width 47 height 31
